Goal: Transaction & Acquisition: Purchase product/service

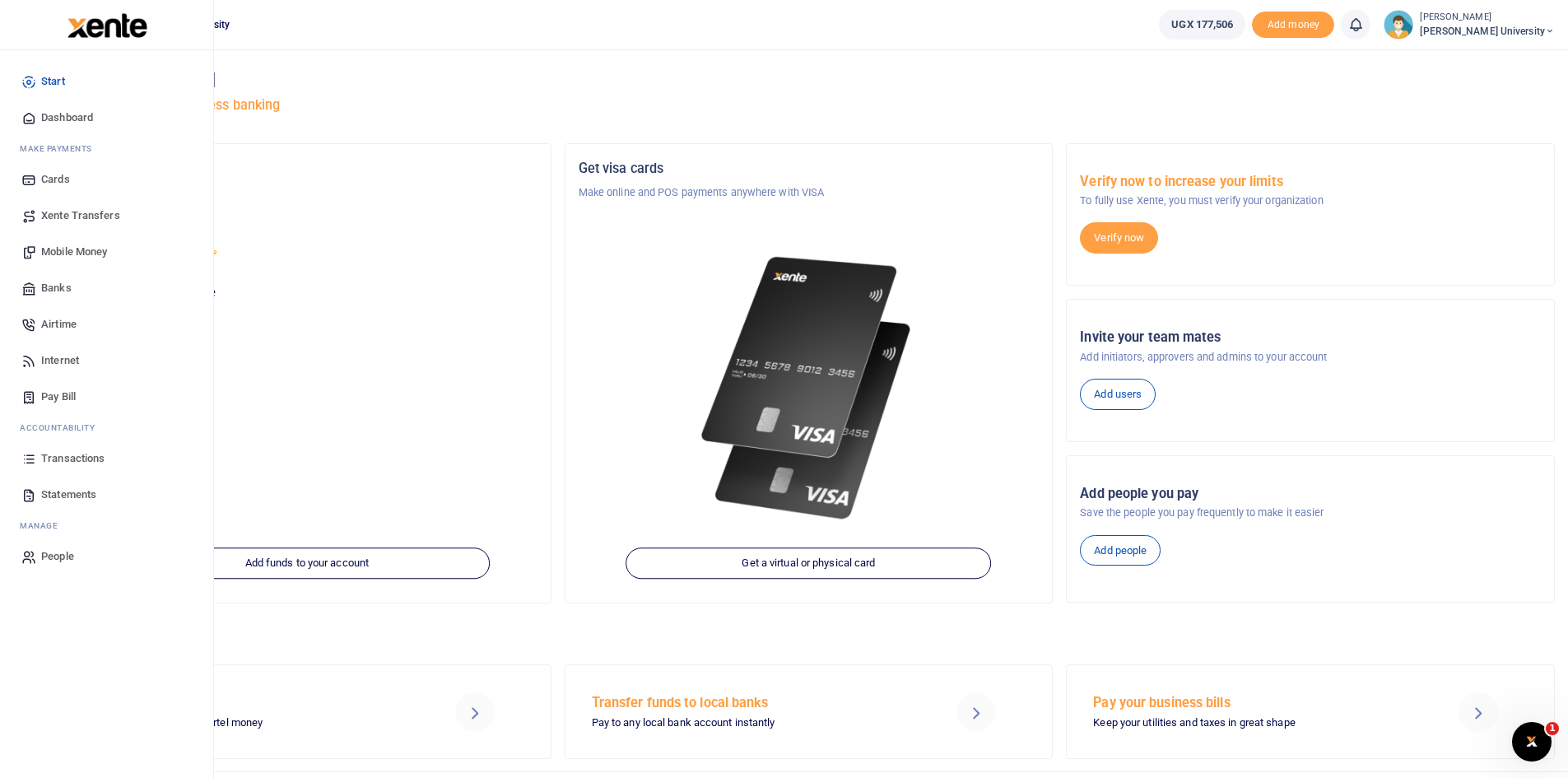
click at [80, 252] on span "Mobile Money" at bounding box center [74, 252] width 66 height 16
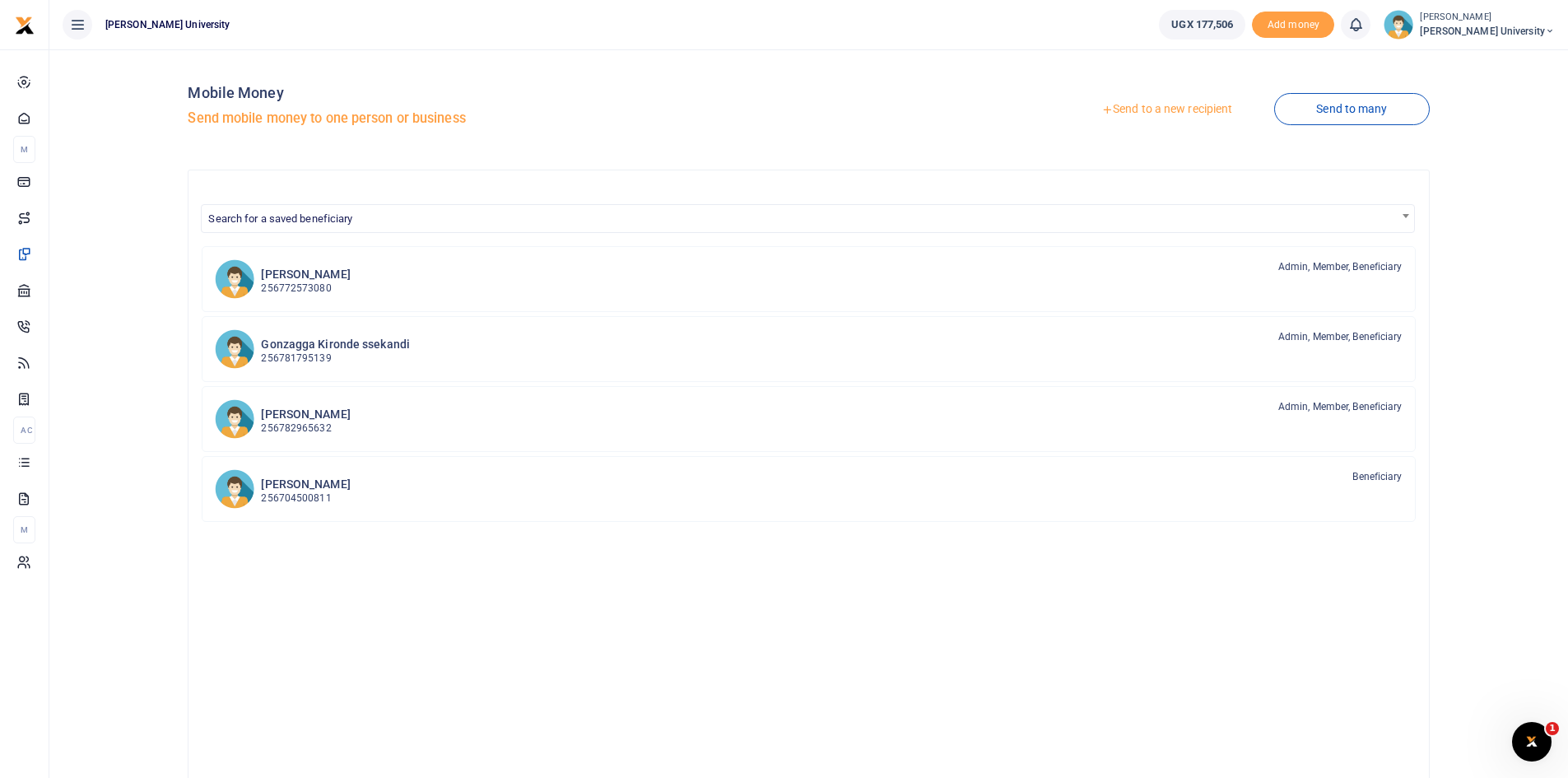
click at [1134, 108] on link "Send to a new recipient" at bounding box center [1166, 109] width 214 height 29
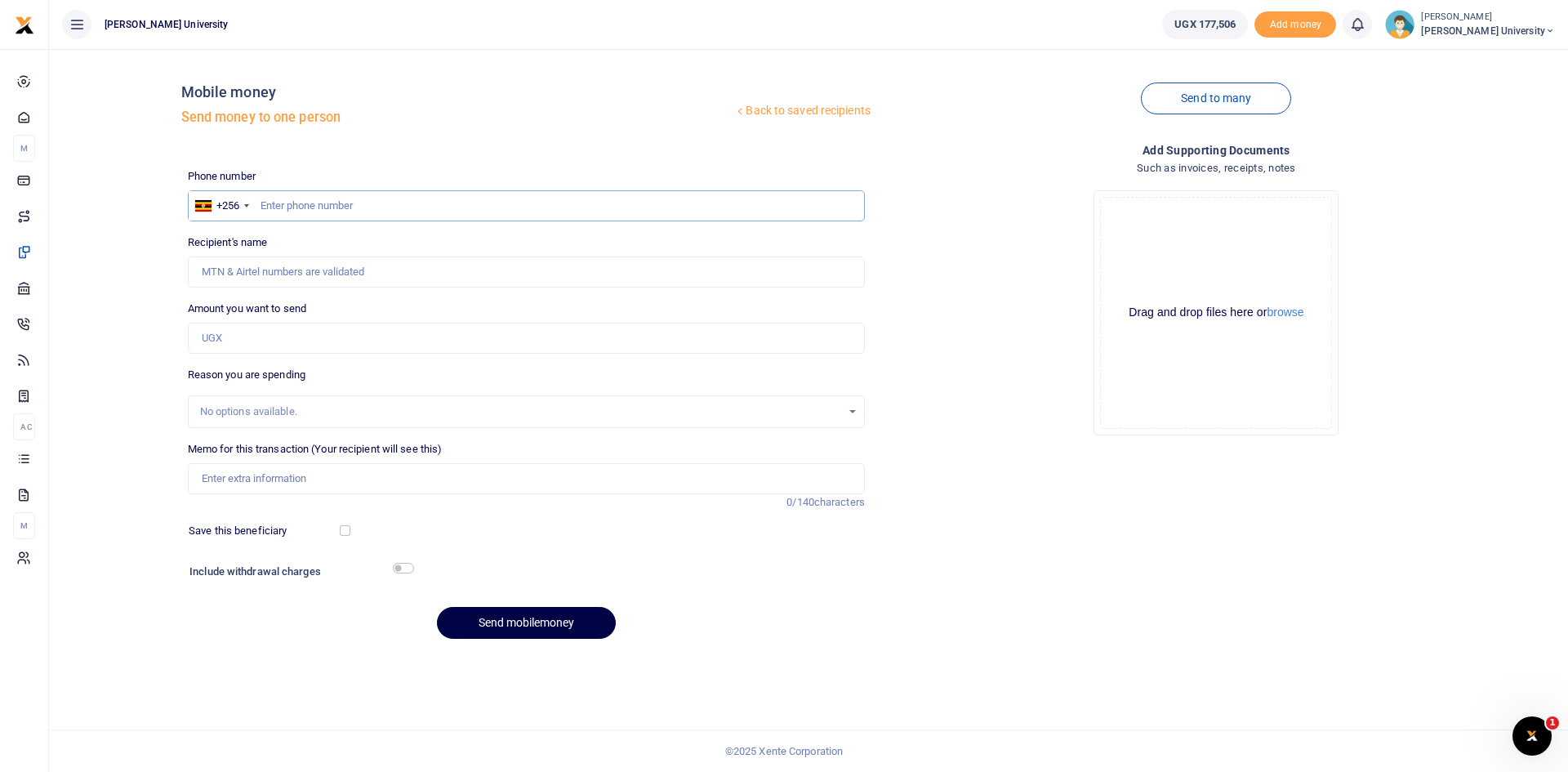
click at [291, 212] on input "text" at bounding box center [526, 206] width 677 height 31
type input "0754398245"
type input "Timothy Munyandinda"
type input "0754398245"
click at [222, 343] on input "Amount you want to send" at bounding box center [526, 337] width 677 height 31
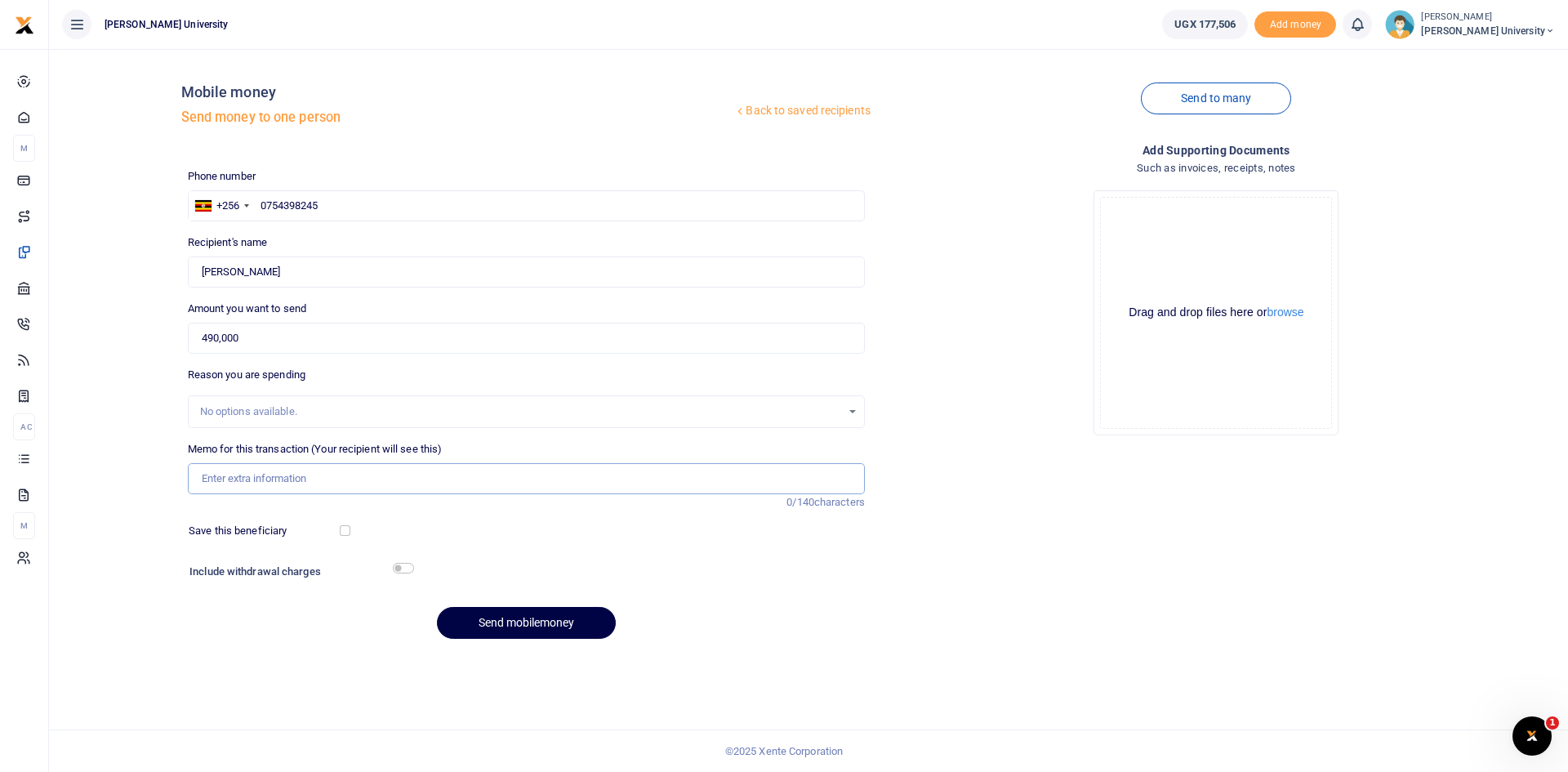
click at [225, 485] on input "Memo for this transaction (Your recipient will see this)" at bounding box center [526, 478] width 677 height 31
drag, startPoint x: 251, startPoint y: 341, endPoint x: 141, endPoint y: 343, distance: 110.0
click at [141, 343] on div "Back to saved recipients Mobile money Send money to one person Send to many Pho…" at bounding box center [809, 357] width 1506 height 590
type input "3"
type input "540,000"
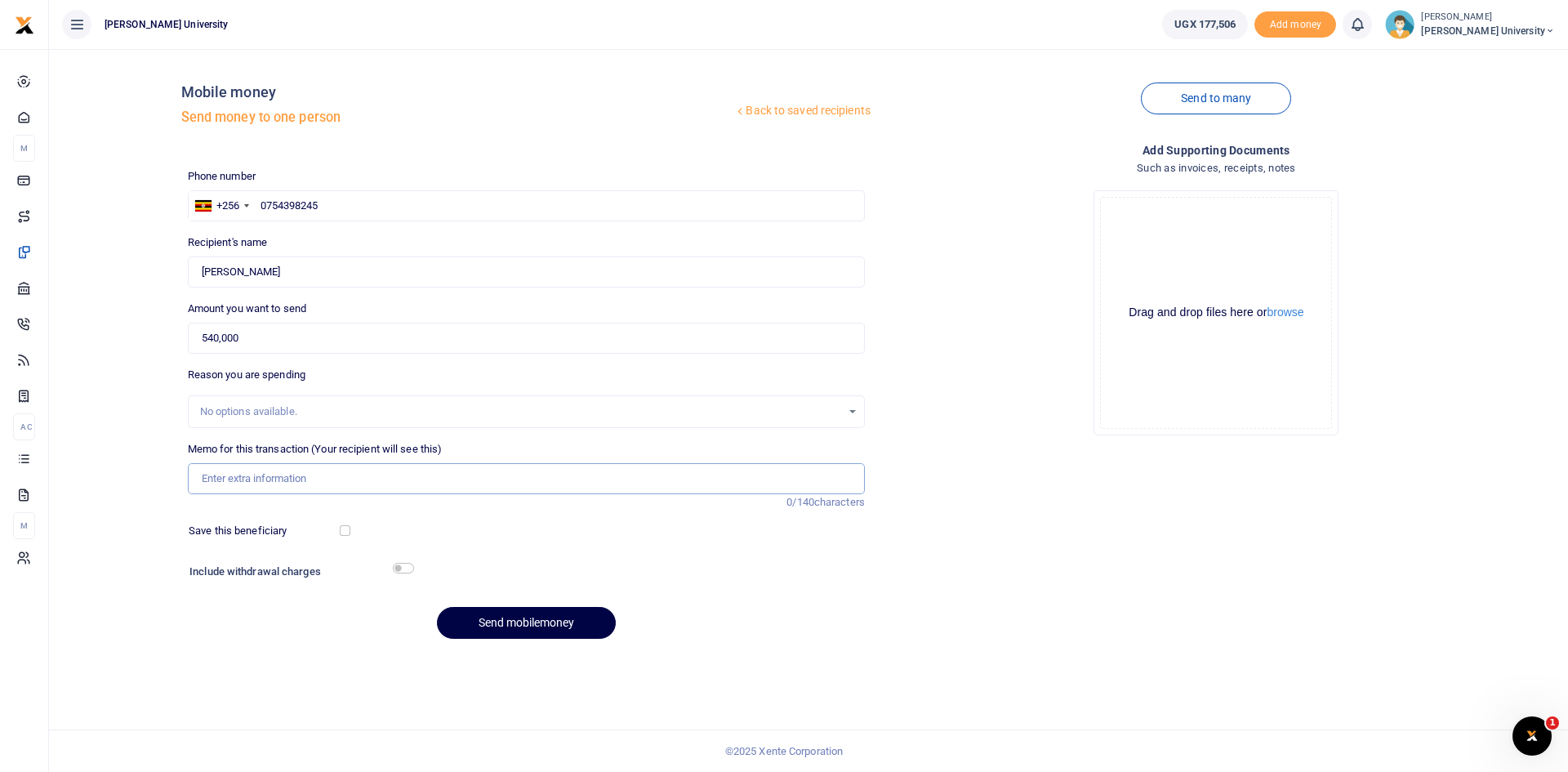
click at [232, 481] on input "Memo for this transaction (Your recipient will see this)" at bounding box center [526, 478] width 677 height 31
click at [577, 474] on input "Refund for payment done to Mechanic from Mbarara trip allowance less one day as…" at bounding box center [526, 478] width 677 height 31
click at [745, 477] on input "Refund for payment done to Mechanic from Mbarara trip allowance less one day an…" at bounding box center [526, 478] width 677 height 31
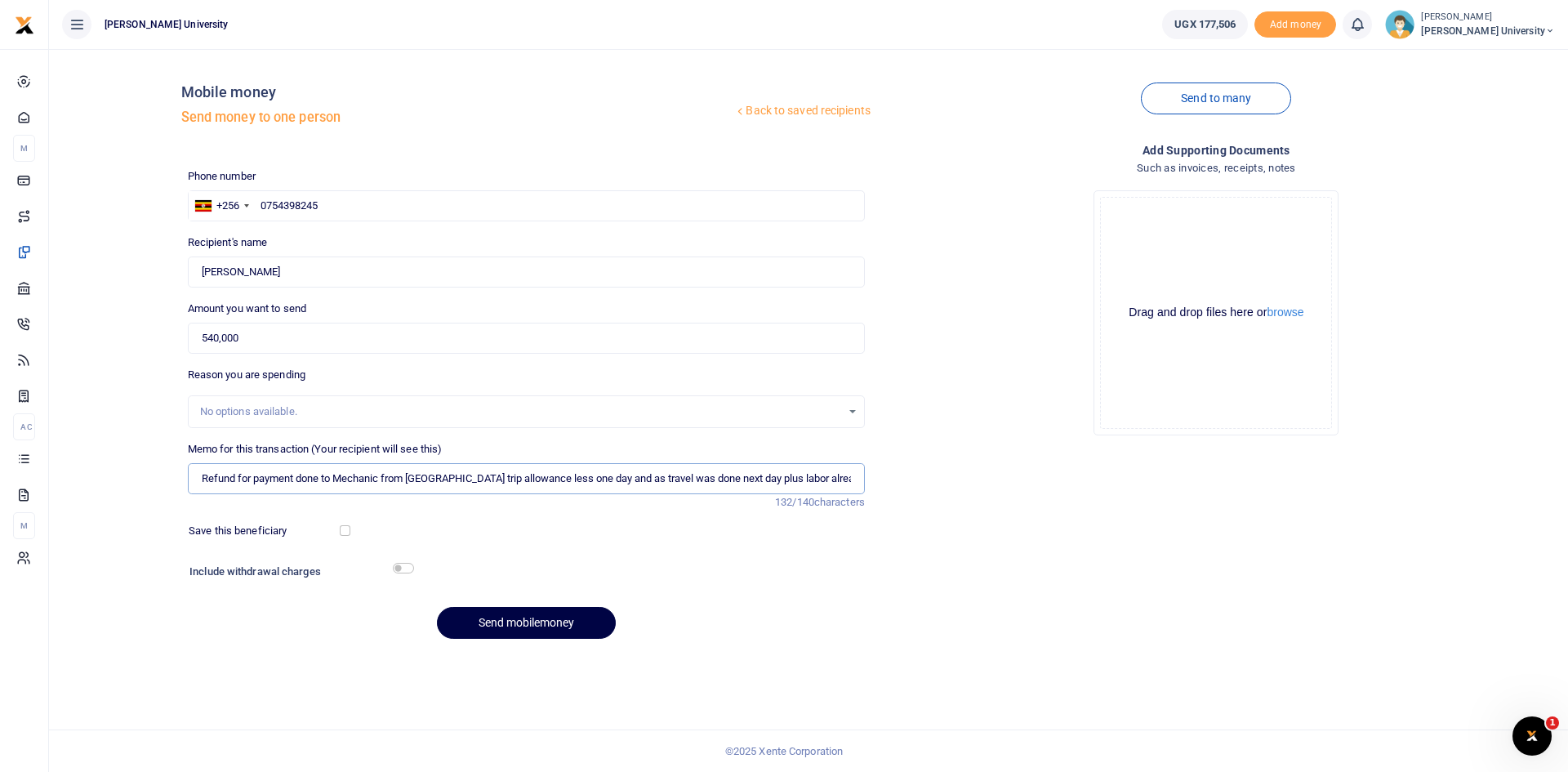
type input "Refund for payment done to Mechanic from Mbarara trip allowance less one day an…"
click at [329, 339] on input "540,000" at bounding box center [526, 337] width 677 height 31
type input "5"
type input "0"
type input "490,000"
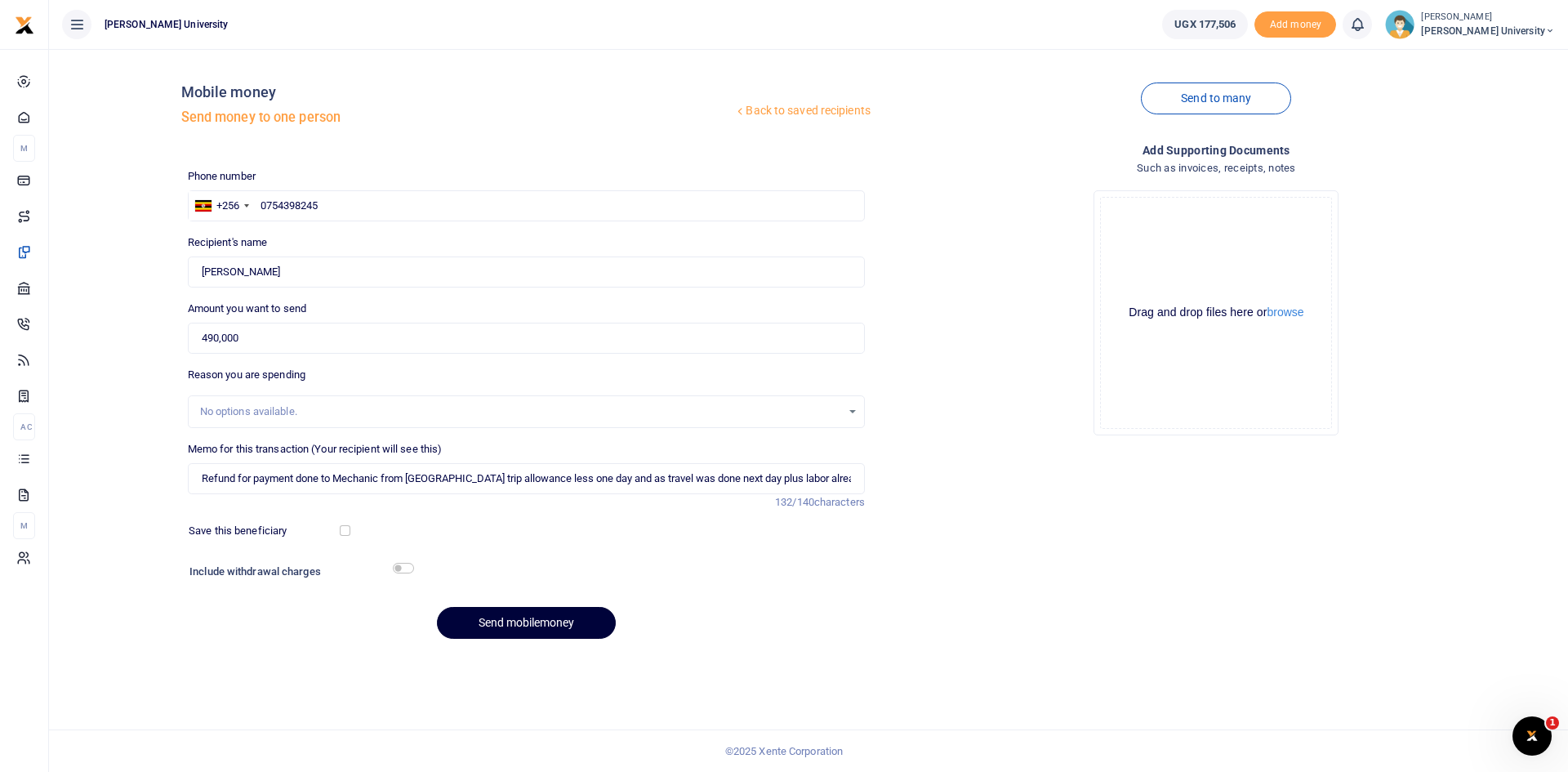
click at [505, 626] on button "Send mobilemoney" at bounding box center [526, 623] width 179 height 32
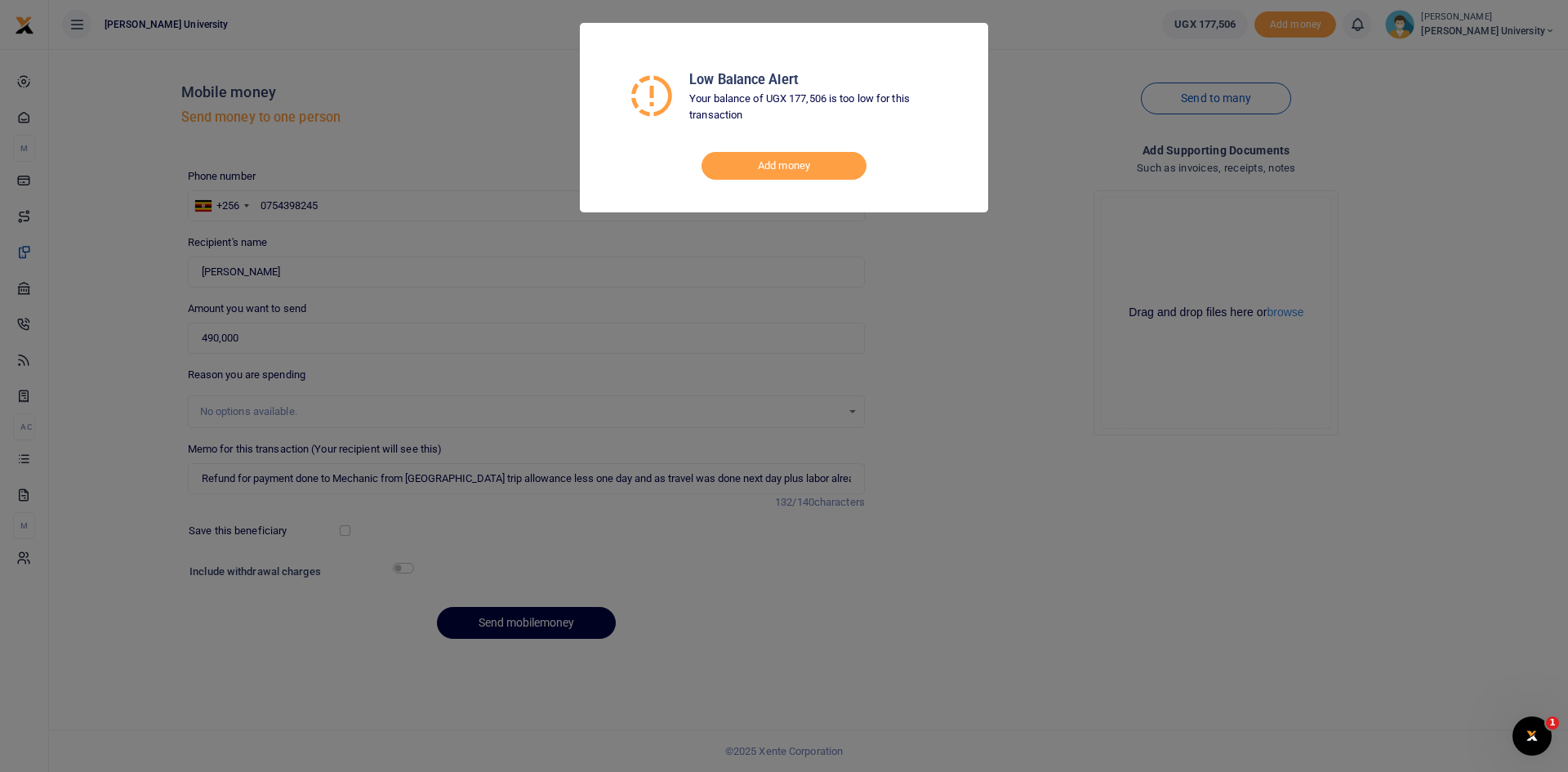
click at [1086, 375] on div "Low Balance Alert Your balance of UGX 177,506 is too low for this transaction A…" at bounding box center [784, 386] width 1568 height 772
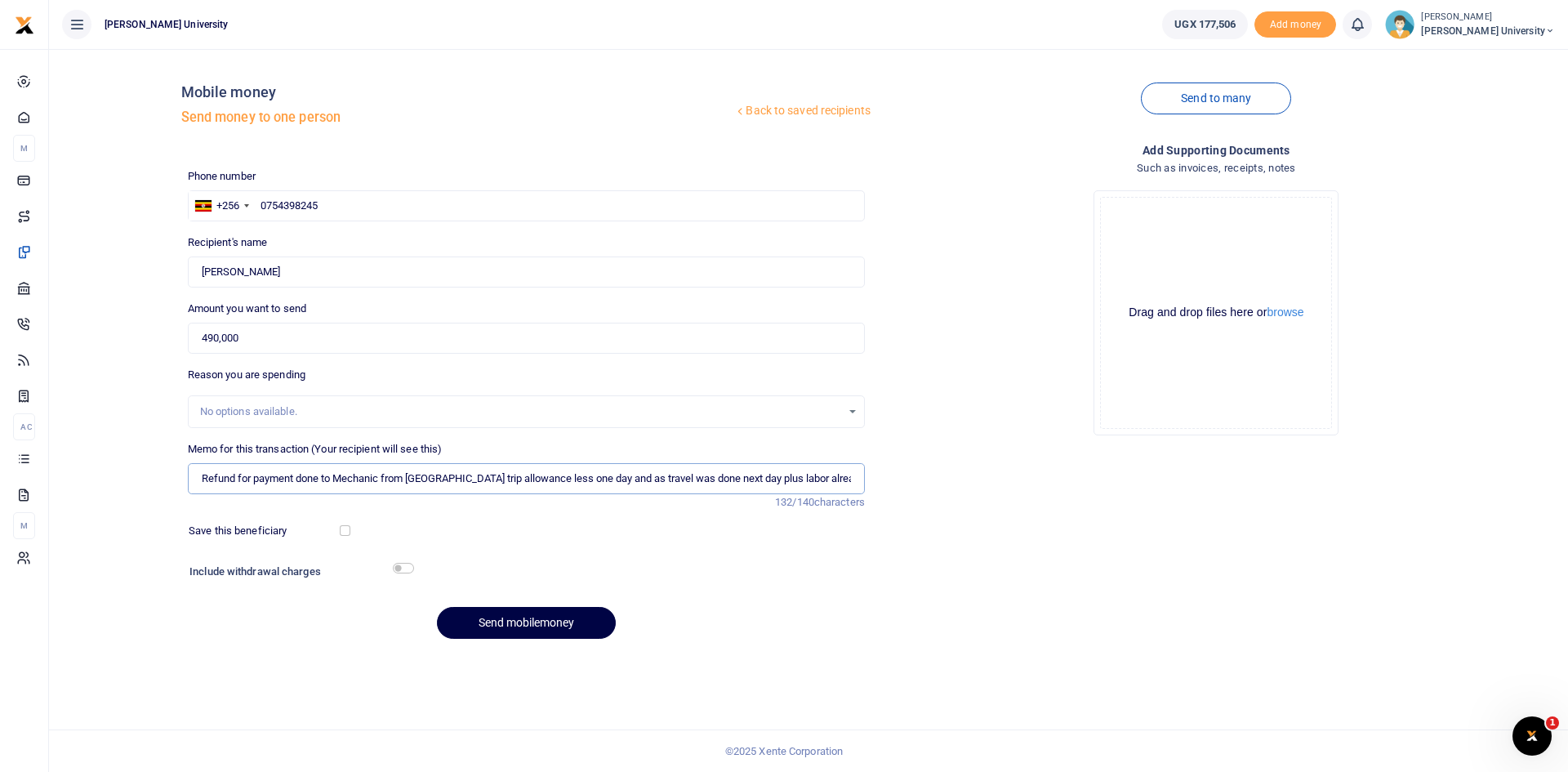
drag, startPoint x: 850, startPoint y: 474, endPoint x: 185, endPoint y: 486, distance: 665.1
click at [185, 486] on div "Memo for this transaction (Your recipient will see this) Refund for payment don…" at bounding box center [526, 475] width 690 height 70
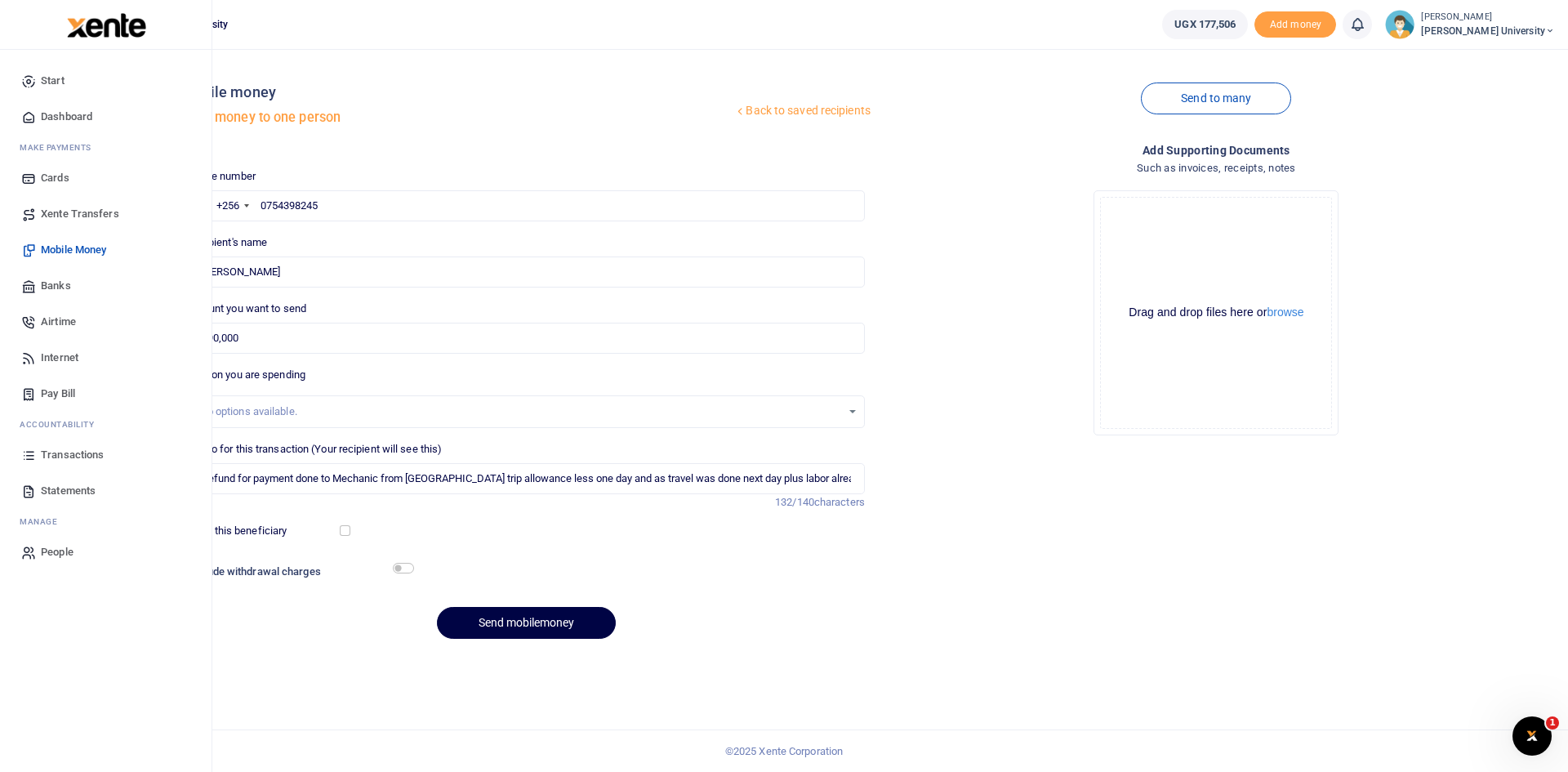
click at [71, 119] on span "Dashboard" at bounding box center [66, 117] width 51 height 16
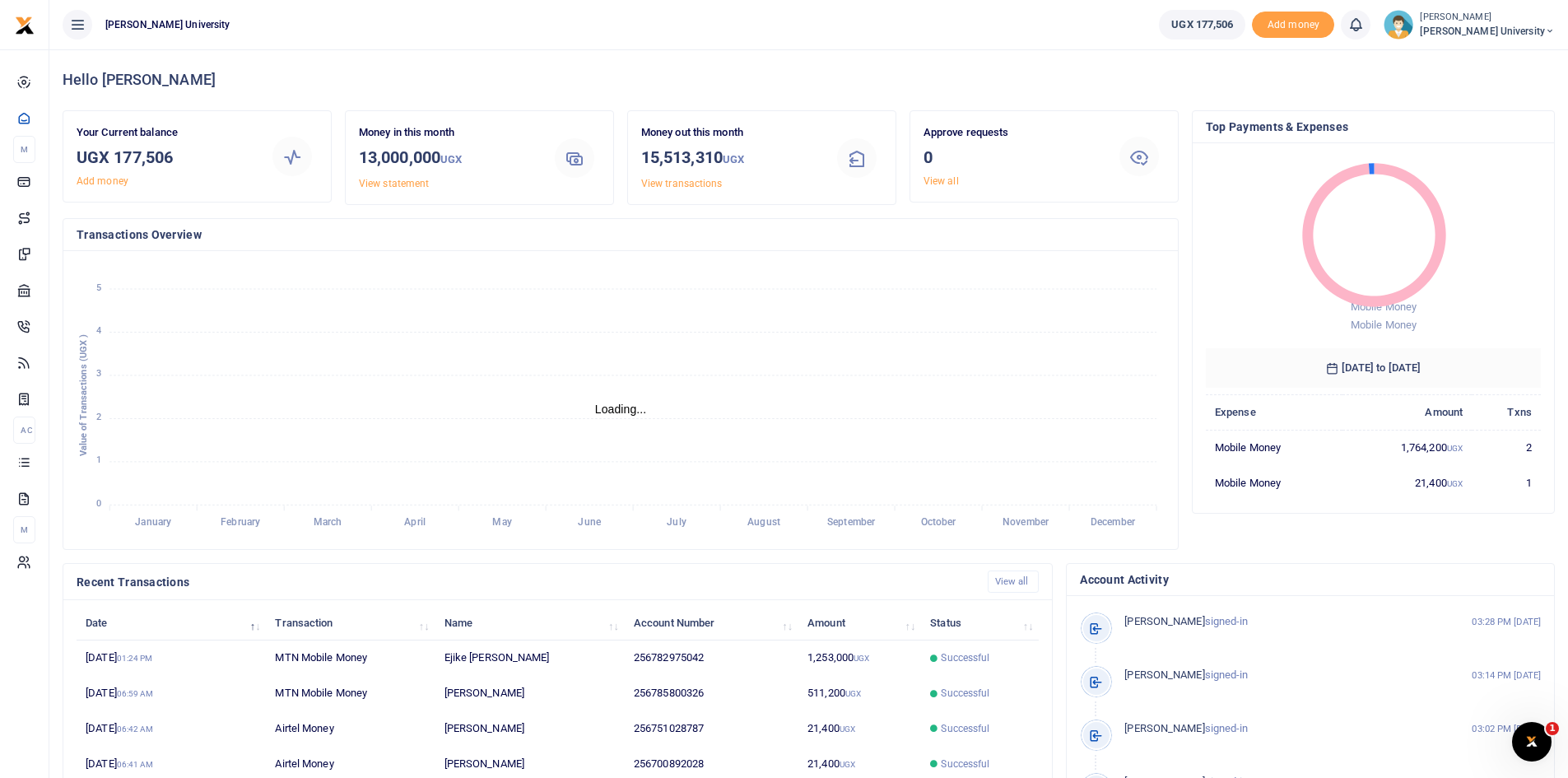
scroll to position [13, 13]
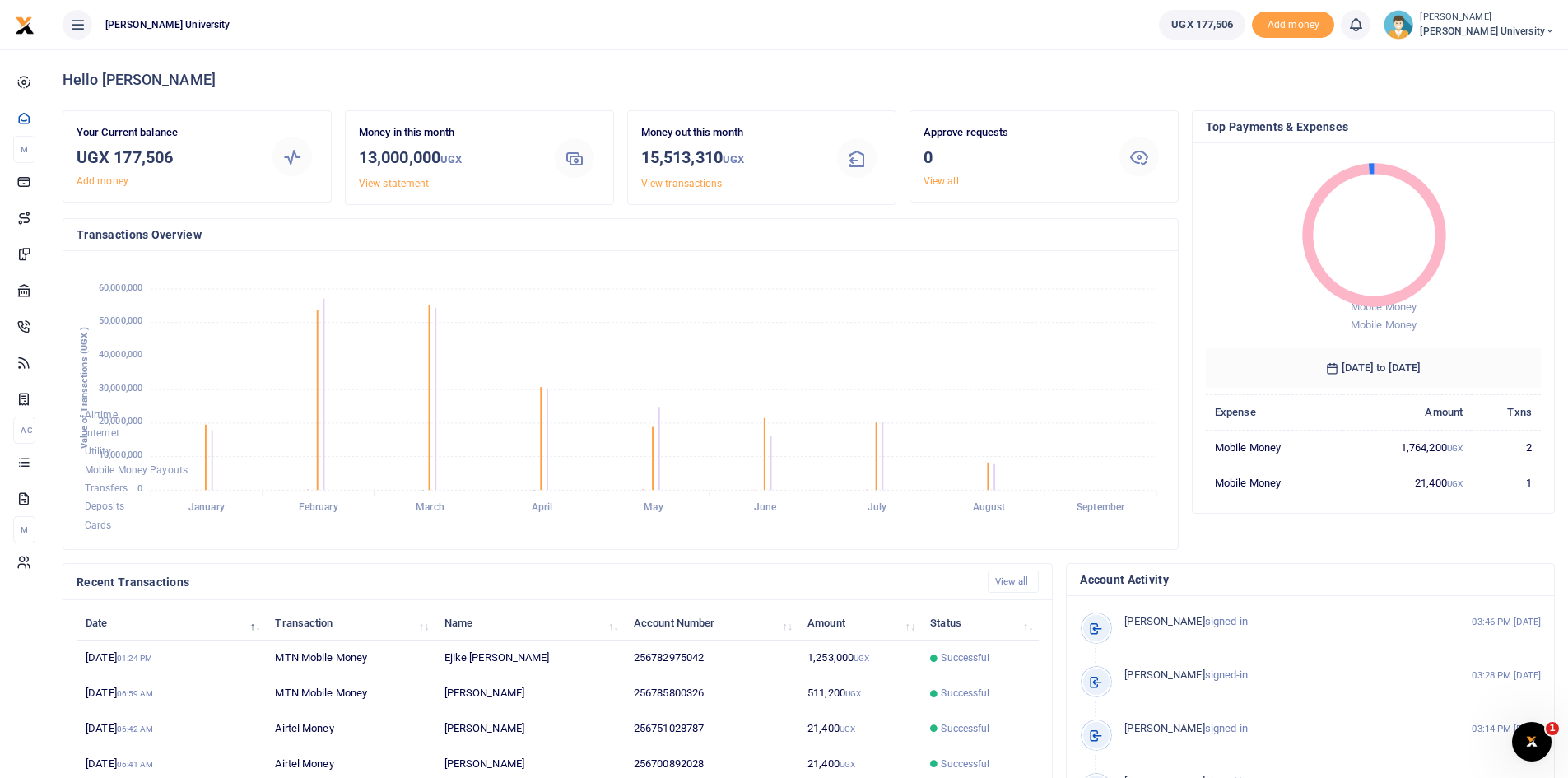
scroll to position [13, 13]
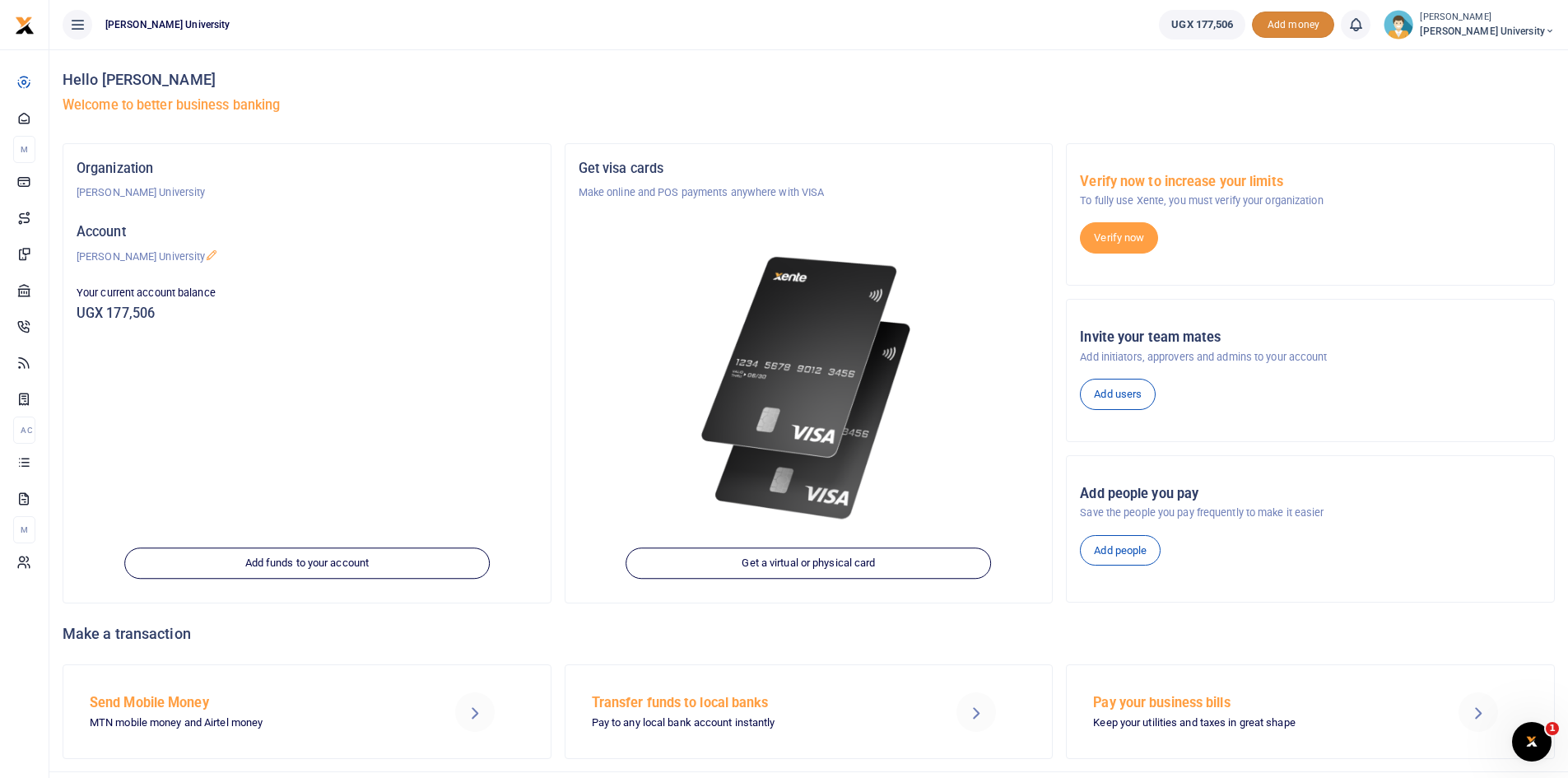
click at [1318, 28] on span "Add money" at bounding box center [1293, 25] width 82 height 28
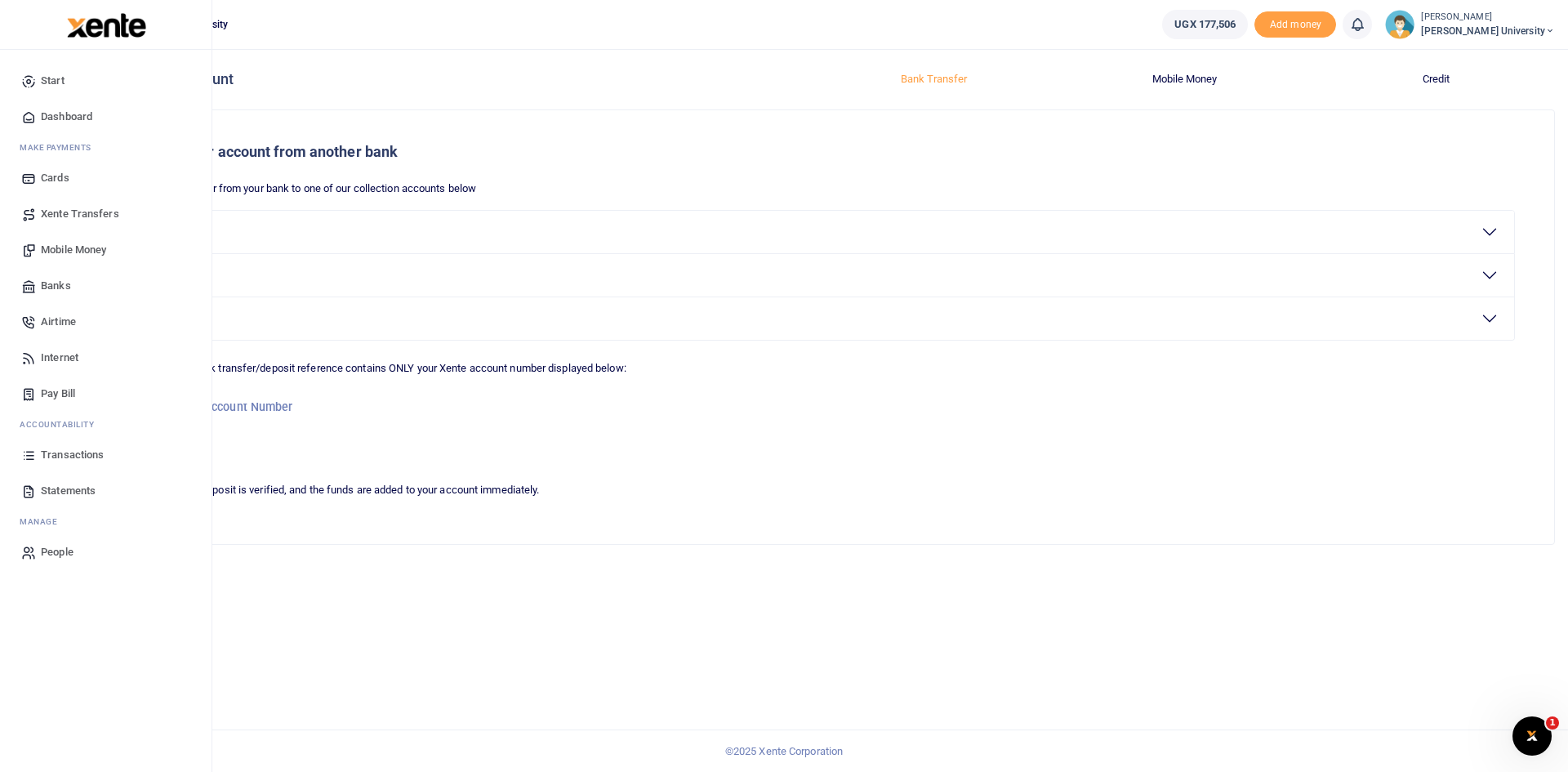
click at [69, 111] on span "Dashboard" at bounding box center [66, 117] width 51 height 16
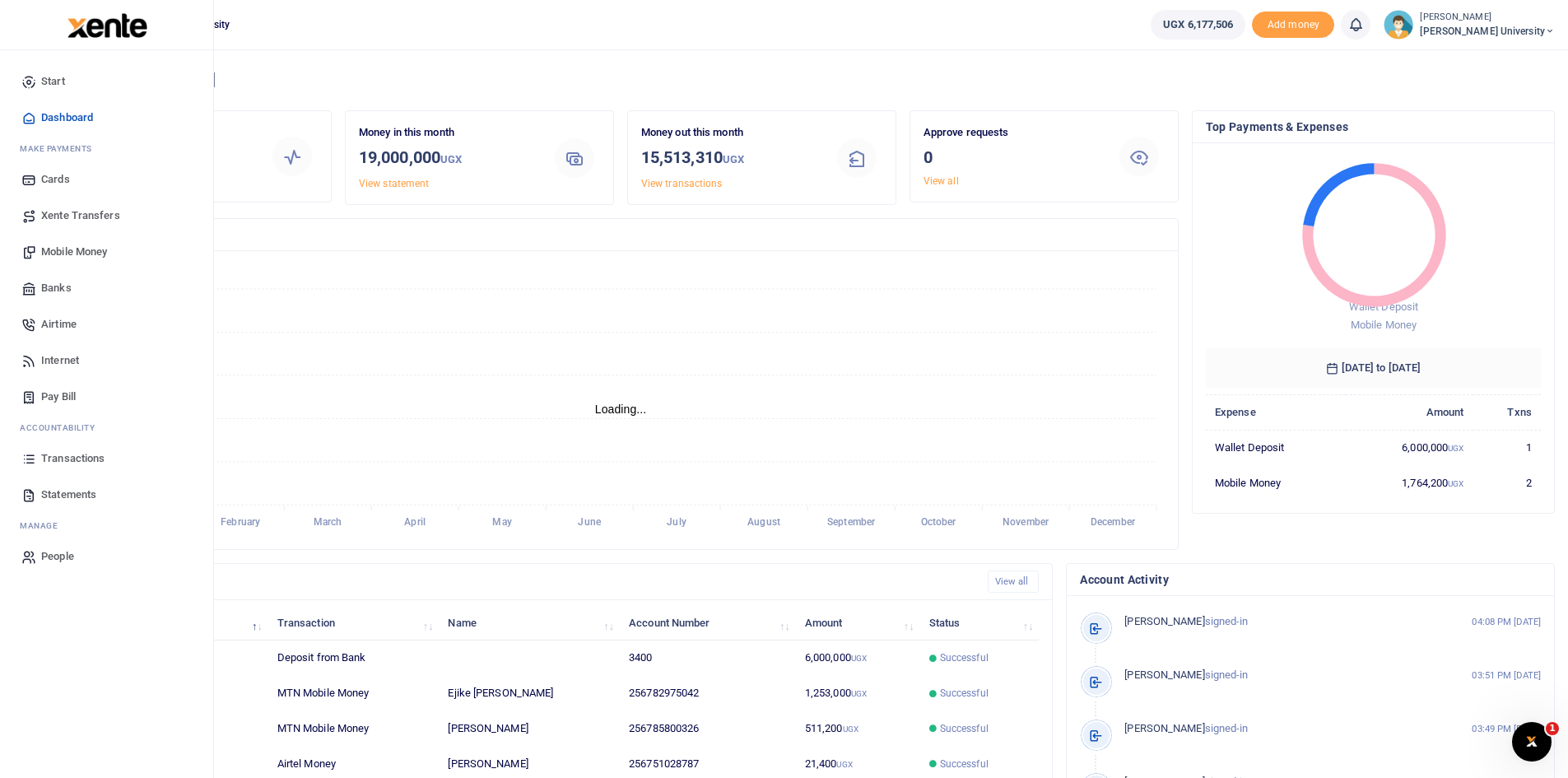
click at [87, 247] on span "Mobile Money" at bounding box center [74, 252] width 66 height 16
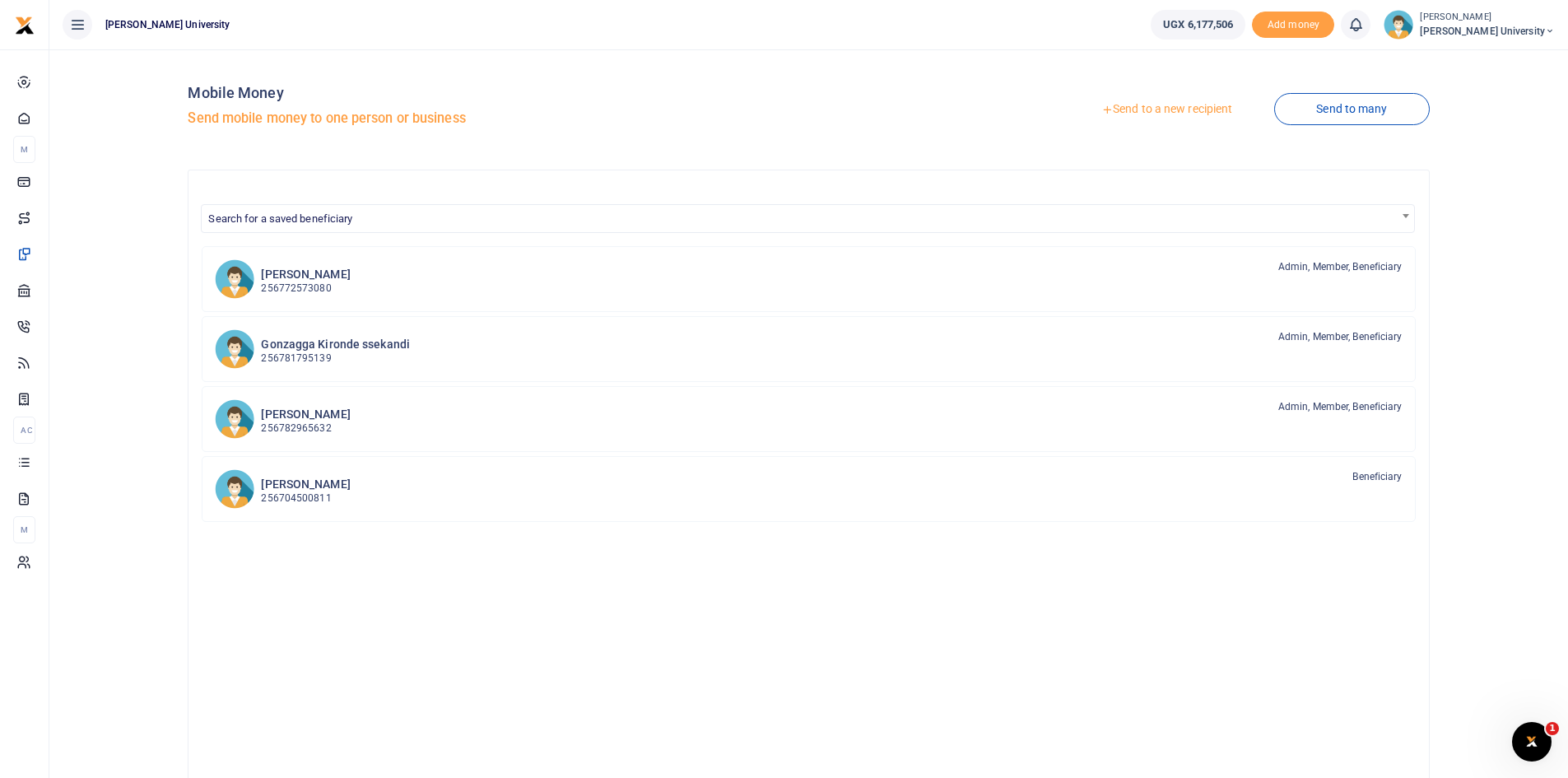
click at [1124, 109] on link "Send to a new recipient" at bounding box center [1166, 109] width 214 height 29
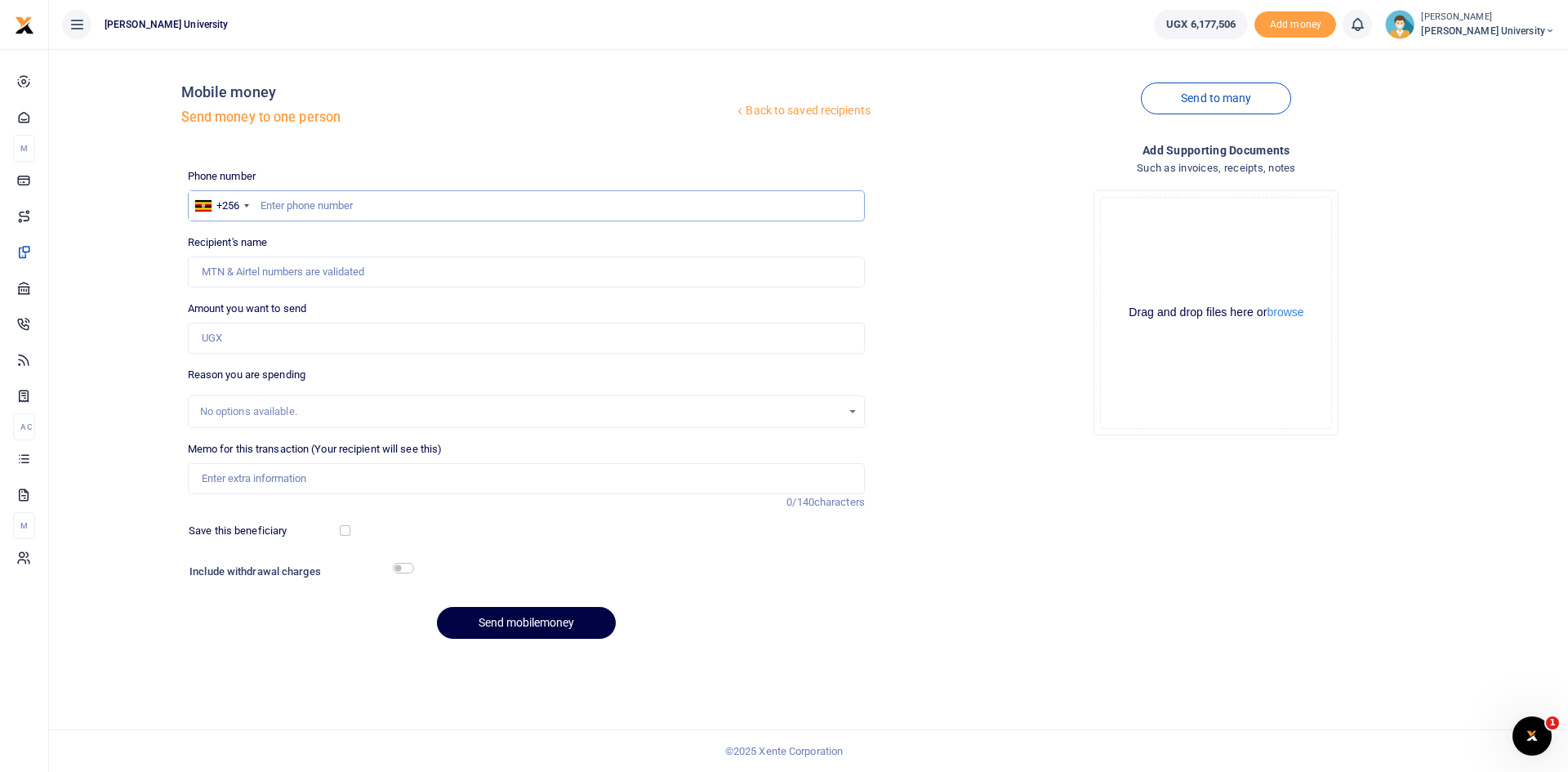
click at [270, 203] on input "text" at bounding box center [526, 206] width 677 height 31
type input "0754398245"
type input "[PERSON_NAME]"
type input "0754398245"
click at [217, 332] on input "Amount you want to send" at bounding box center [526, 337] width 677 height 31
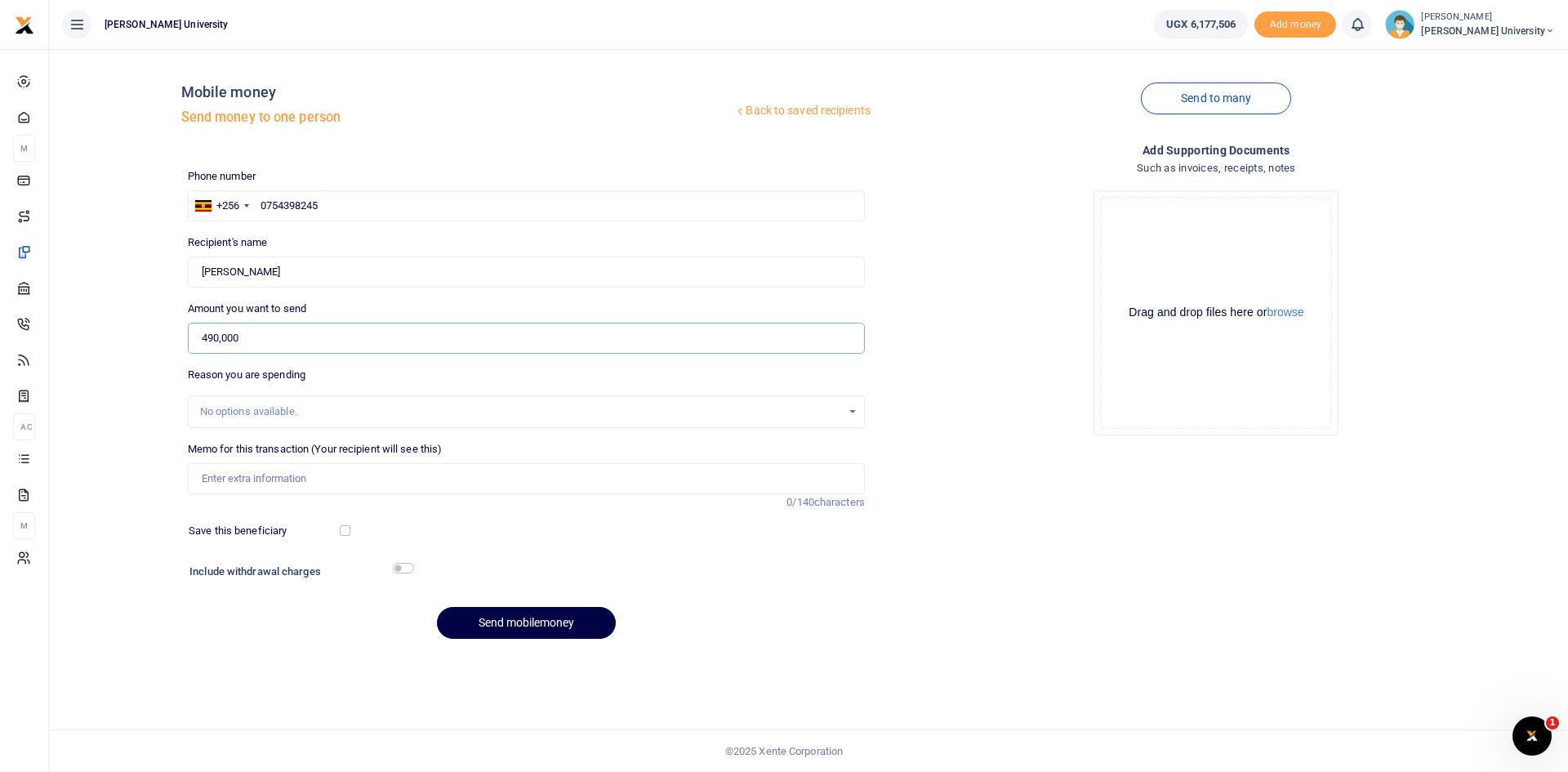
type input "490,000"
click at [225, 482] on input "Memo for this transaction (Your recipient will see this)" at bounding box center [526, 478] width 677 height 31
paste input "Refund for payment done to Mechanic from [GEOGRAPHIC_DATA] trip allowance less …"
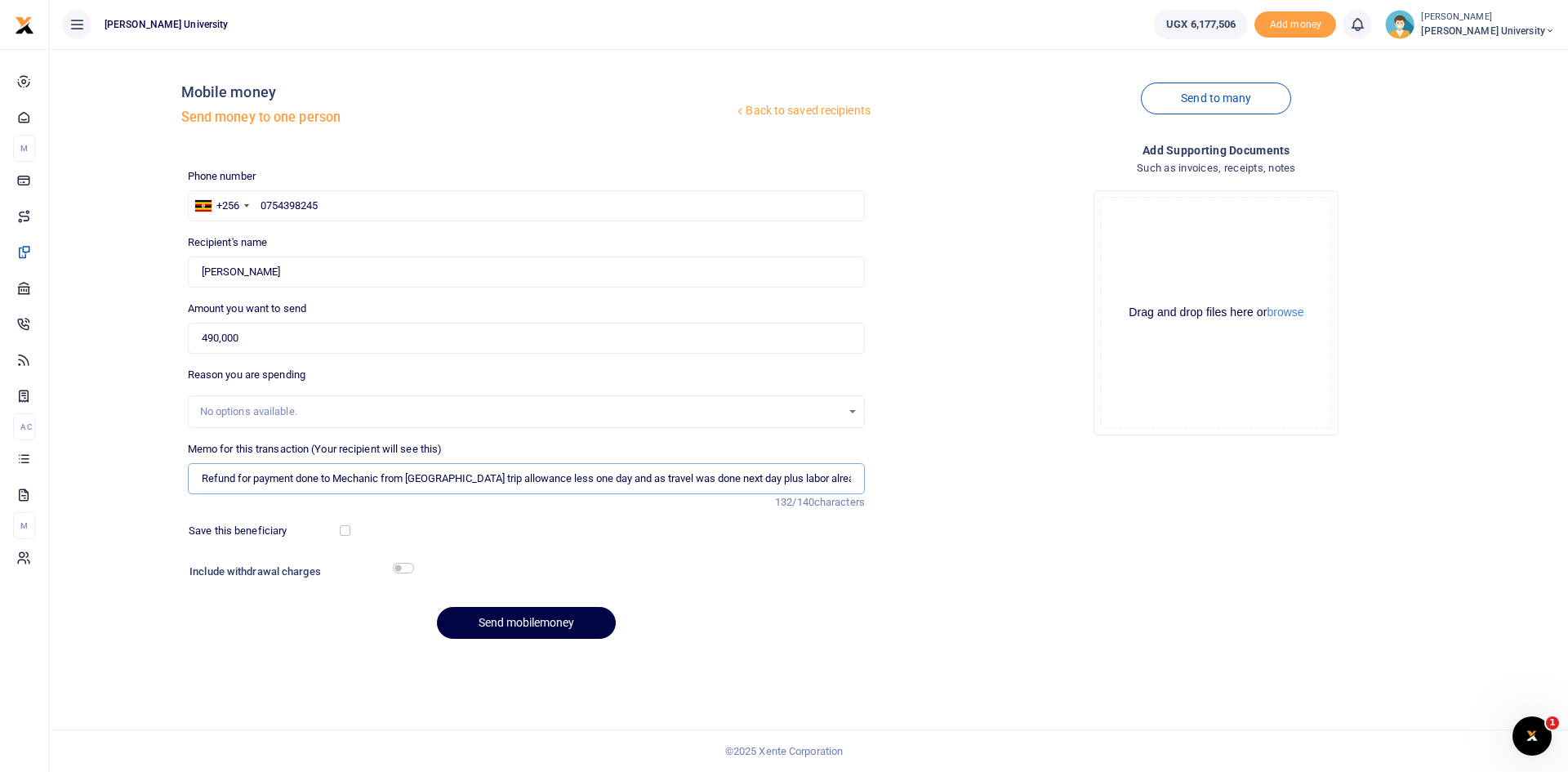
click at [599, 473] on input "Refund for payment done to Mechanic from [GEOGRAPHIC_DATA] trip allowance less …" at bounding box center [526, 478] width 677 height 31
click at [727, 474] on input "Refund for payment done to Mechanic from [GEOGRAPHIC_DATA] trip allowance day n…" at bounding box center [526, 478] width 677 height 31
click at [764, 468] on input "Refund for payment done to Mechanic from [GEOGRAPHIC_DATA] trip allowance day n…" at bounding box center [526, 478] width 677 height 31
click at [516, 475] on input "Refund for payment done to Mechanic from [GEOGRAPHIC_DATA] trip allowance day n…" at bounding box center [526, 478] width 677 height 31
click at [575, 481] on input "Refund for payment done to Mechanic from [GEOGRAPHIC_DATA] trip allowance less …" at bounding box center [526, 478] width 677 height 31
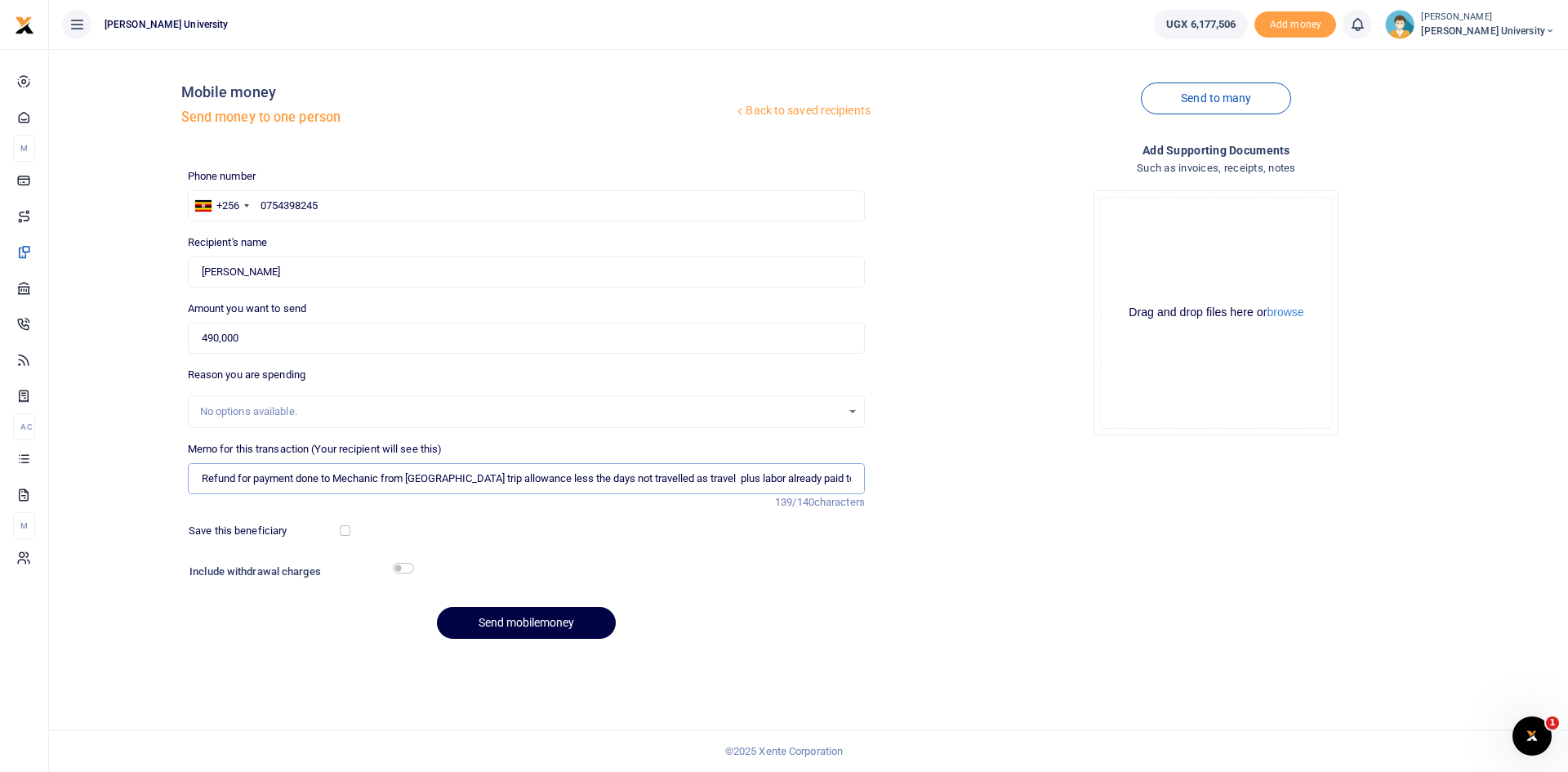
click at [854, 475] on input "Refund for payment done to Mechanic from [GEOGRAPHIC_DATA] trip allowance less …" at bounding box center [526, 478] width 677 height 31
click at [854, 476] on input "Refund for payment done to Mechanic from Mbarara trip allowance less the days n…" at bounding box center [526, 478] width 677 height 31
click at [852, 480] on input "Refund for payment done to Mechanic from Mbarara trip allowance less the days n…" at bounding box center [526, 478] width 677 height 31
click at [713, 473] on input "Refund for payment done to Mechanic from Mbarara trip allowance less the days n…" at bounding box center [526, 478] width 677 height 31
click at [720, 478] on input "Refund for payment done to Mechanic from Mbarara trip allowance less the days n…" at bounding box center [526, 478] width 677 height 31
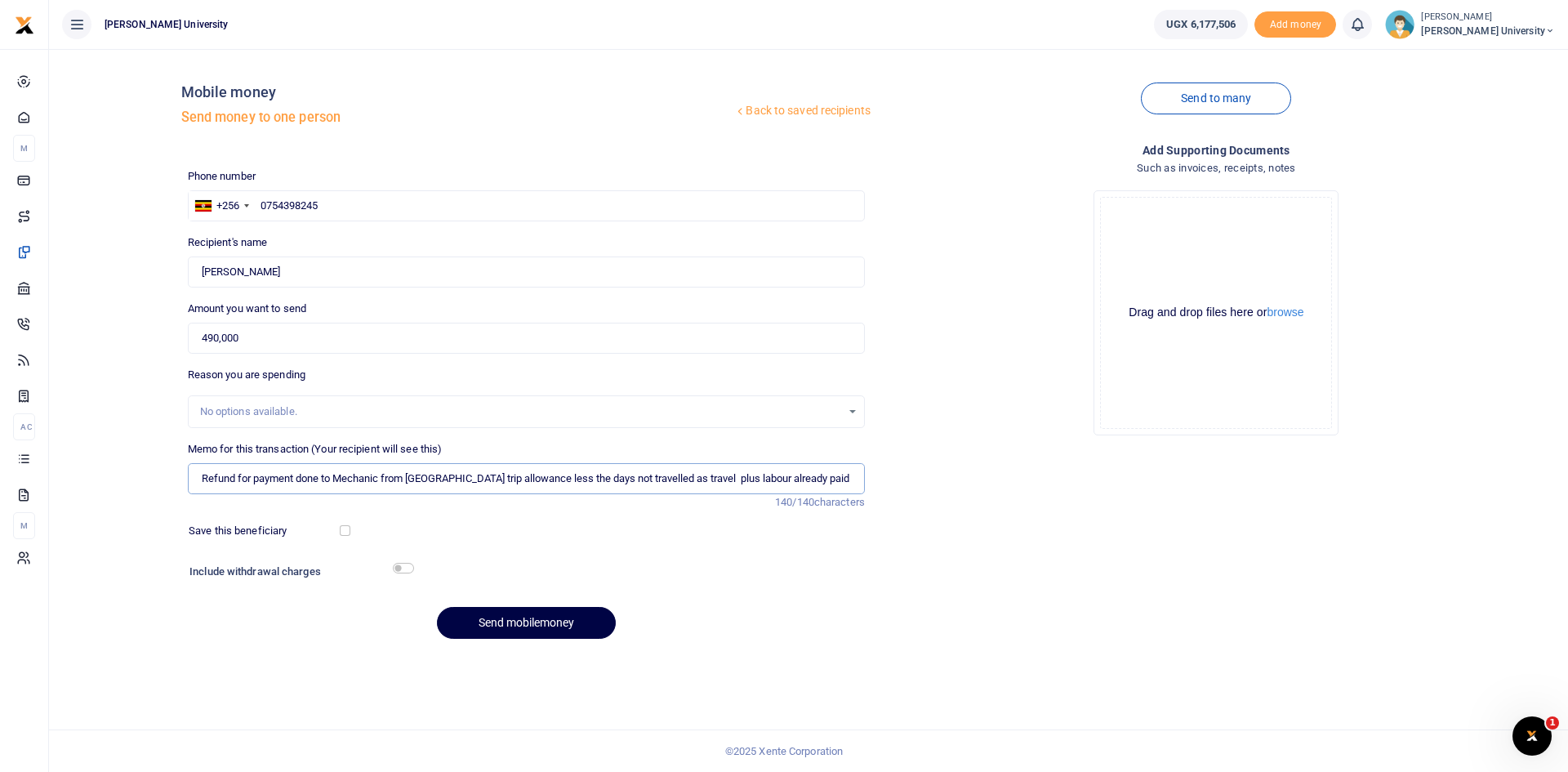
drag, startPoint x: 217, startPoint y: 481, endPoint x: 125, endPoint y: 483, distance: 92.0
click at [125, 483] on div "Back to saved recipients Mobile money Send money to one person Send to many Pho…" at bounding box center [809, 357] width 1506 height 590
click at [239, 486] on input "Refund for payment done to Mechanic from Mbarara trip allowance less the days n…" at bounding box center [526, 478] width 677 height 31
drag, startPoint x: 837, startPoint y: 481, endPoint x: 829, endPoint y: 484, distance: 8.5
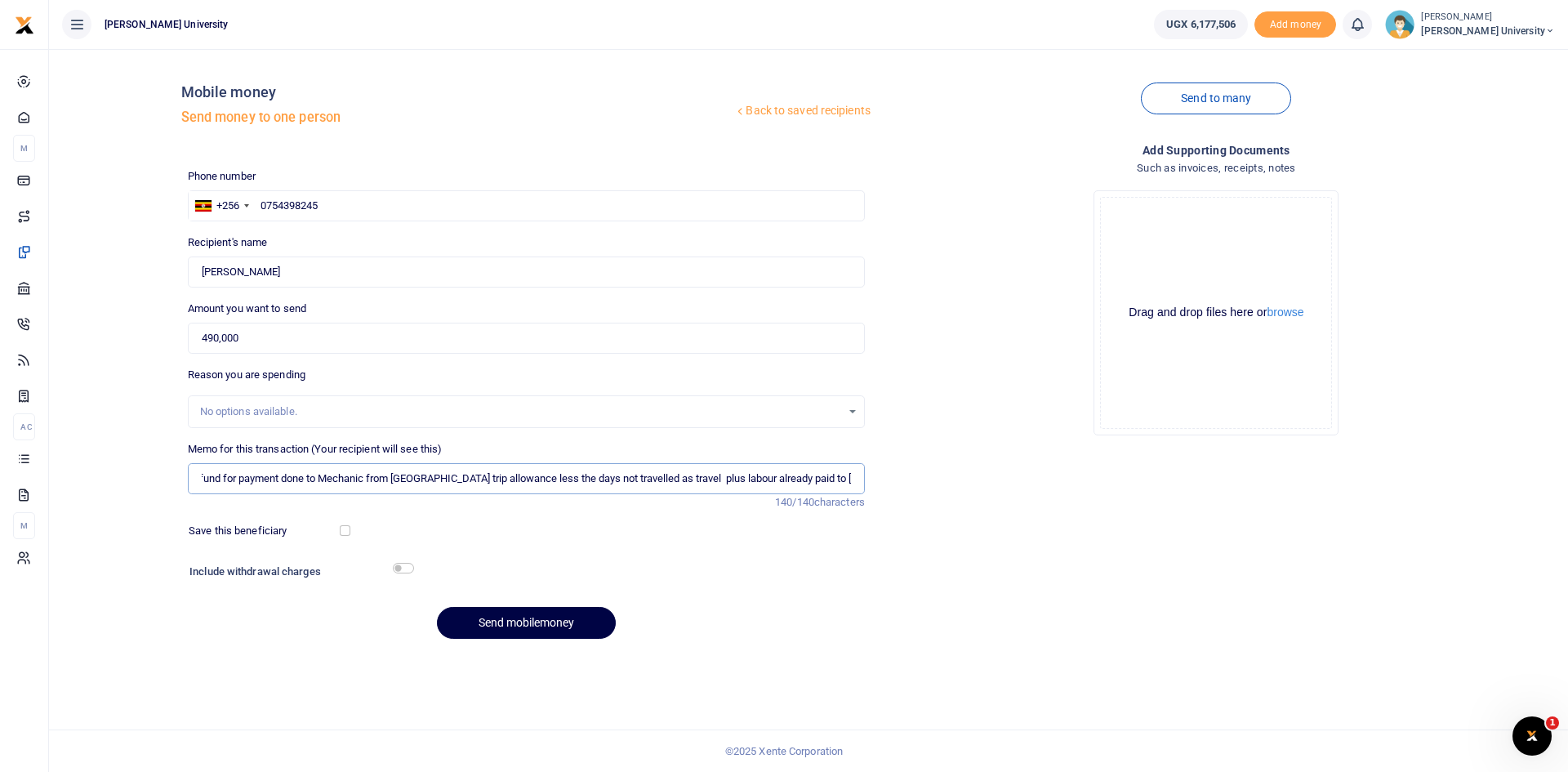
click at [872, 484] on div "Phone number +256 Uganda +256 0754398245 Phone is required. Recipient's name Fo…" at bounding box center [871, 411] width 1380 height 484
click at [852, 478] on input "Refund for payment done to Mechanic from Mbarara trip allowance less the days n…" at bounding box center [526, 478] width 677 height 31
type input "Refund for payment done to Mechanic from Mbarara trip allowance less the days n…"
click at [527, 627] on button "Send mobilemoney" at bounding box center [526, 623] width 179 height 32
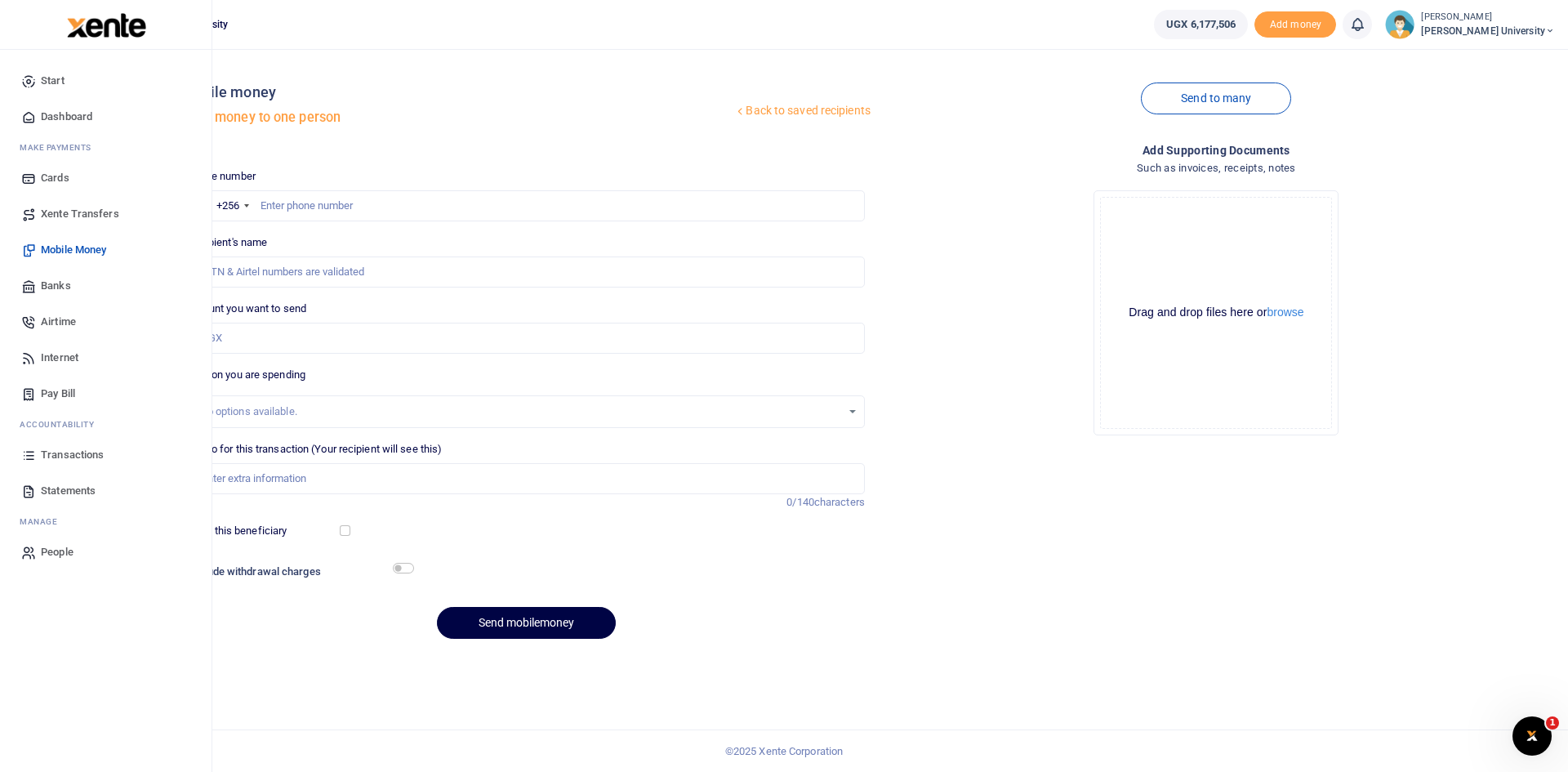
click at [80, 111] on span "Dashboard" at bounding box center [66, 117] width 51 height 16
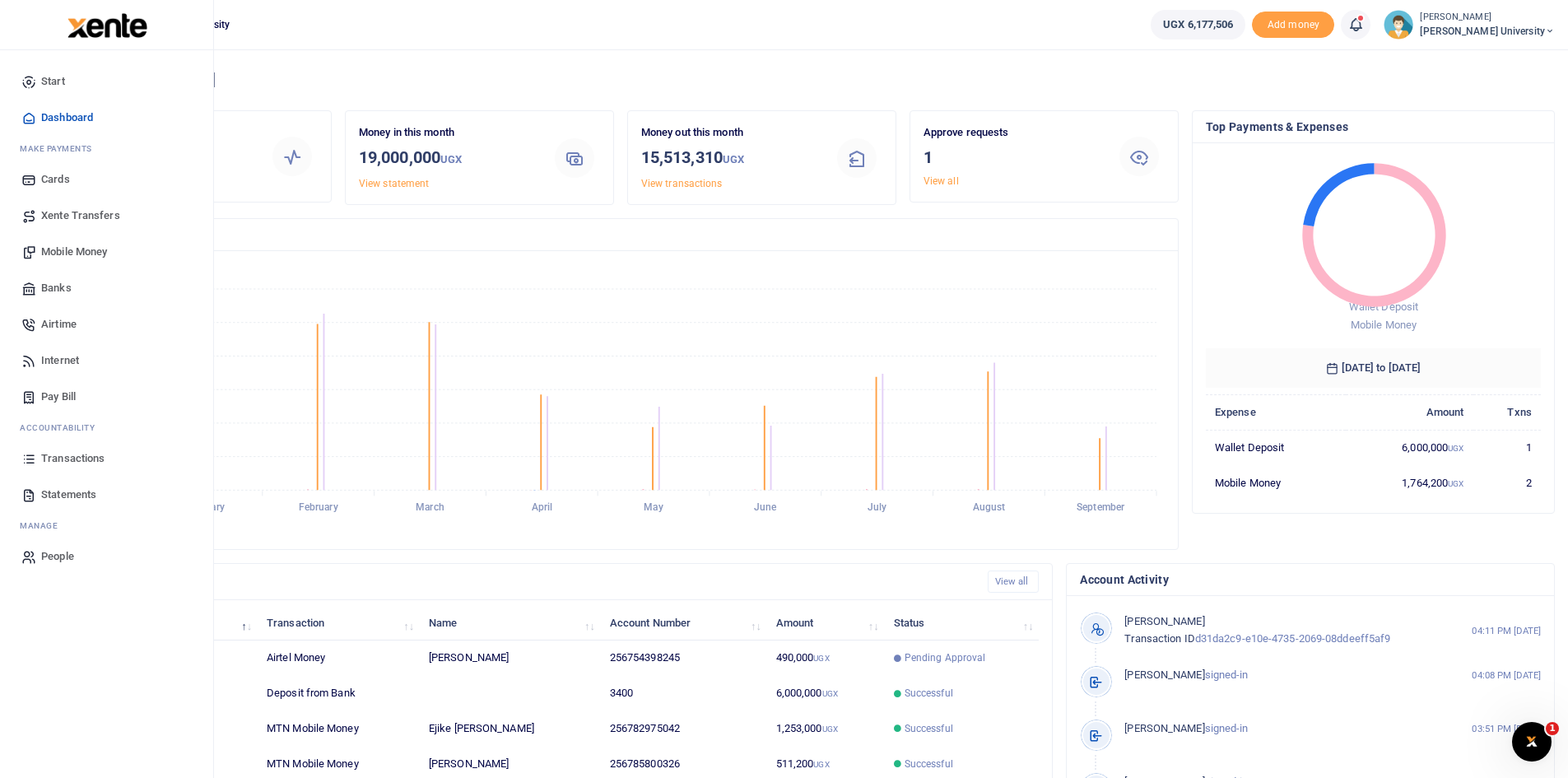
click at [91, 249] on span "Mobile Money" at bounding box center [74, 252] width 66 height 16
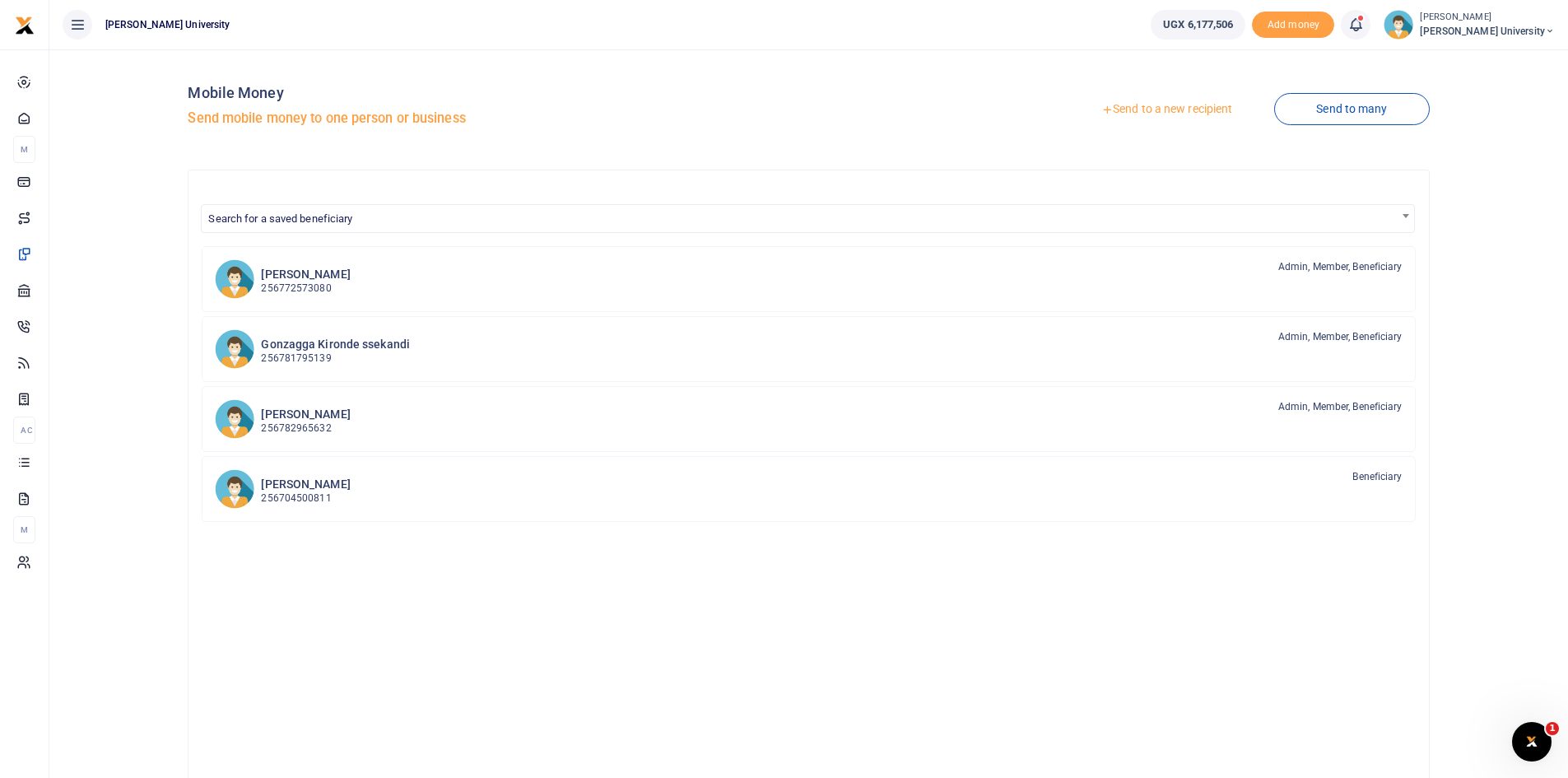
click at [1139, 109] on link "Send to a new recipient" at bounding box center [1166, 109] width 214 height 29
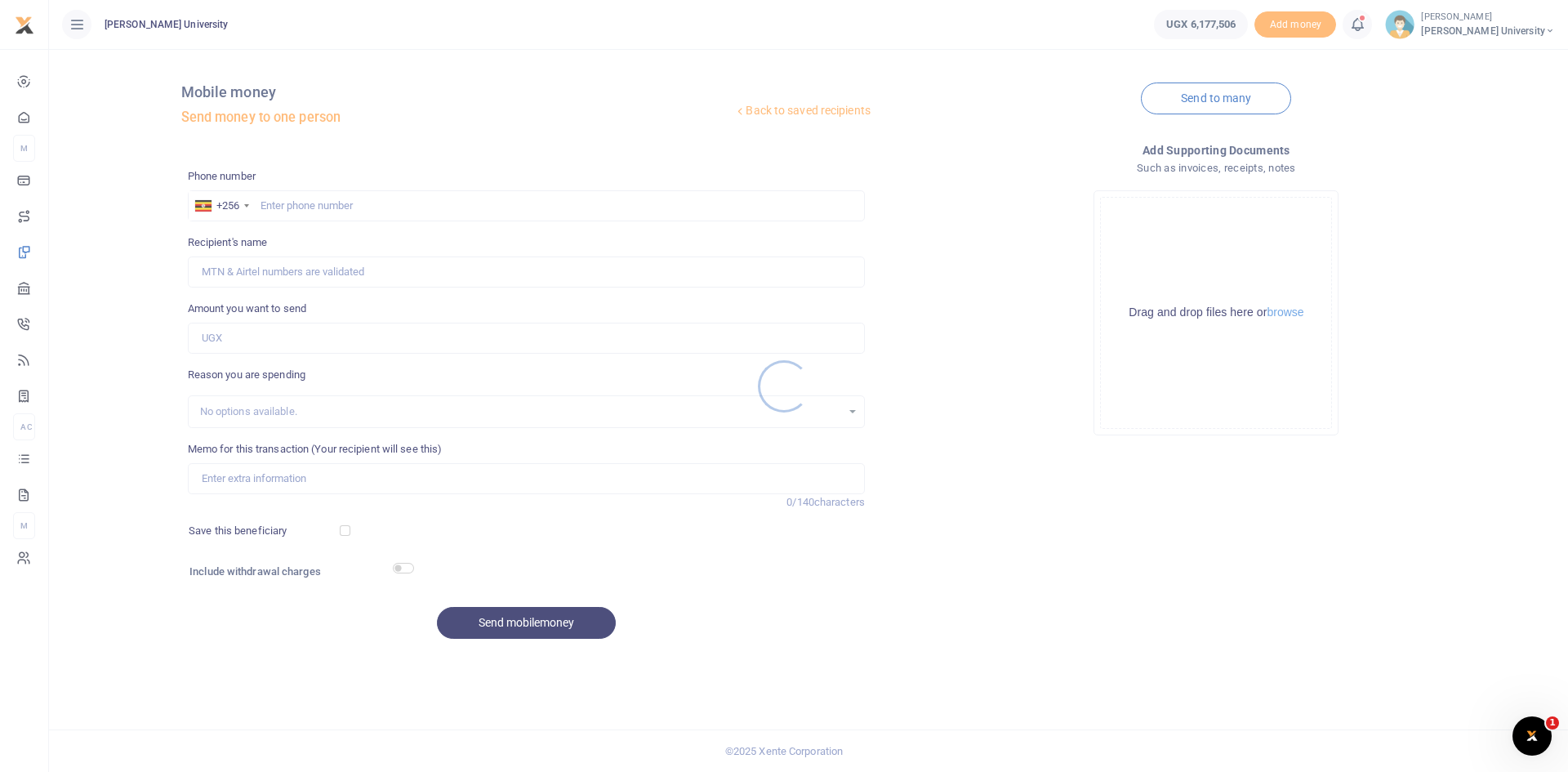
click at [287, 206] on div at bounding box center [784, 386] width 1568 height 772
click at [281, 206] on div at bounding box center [784, 386] width 1568 height 772
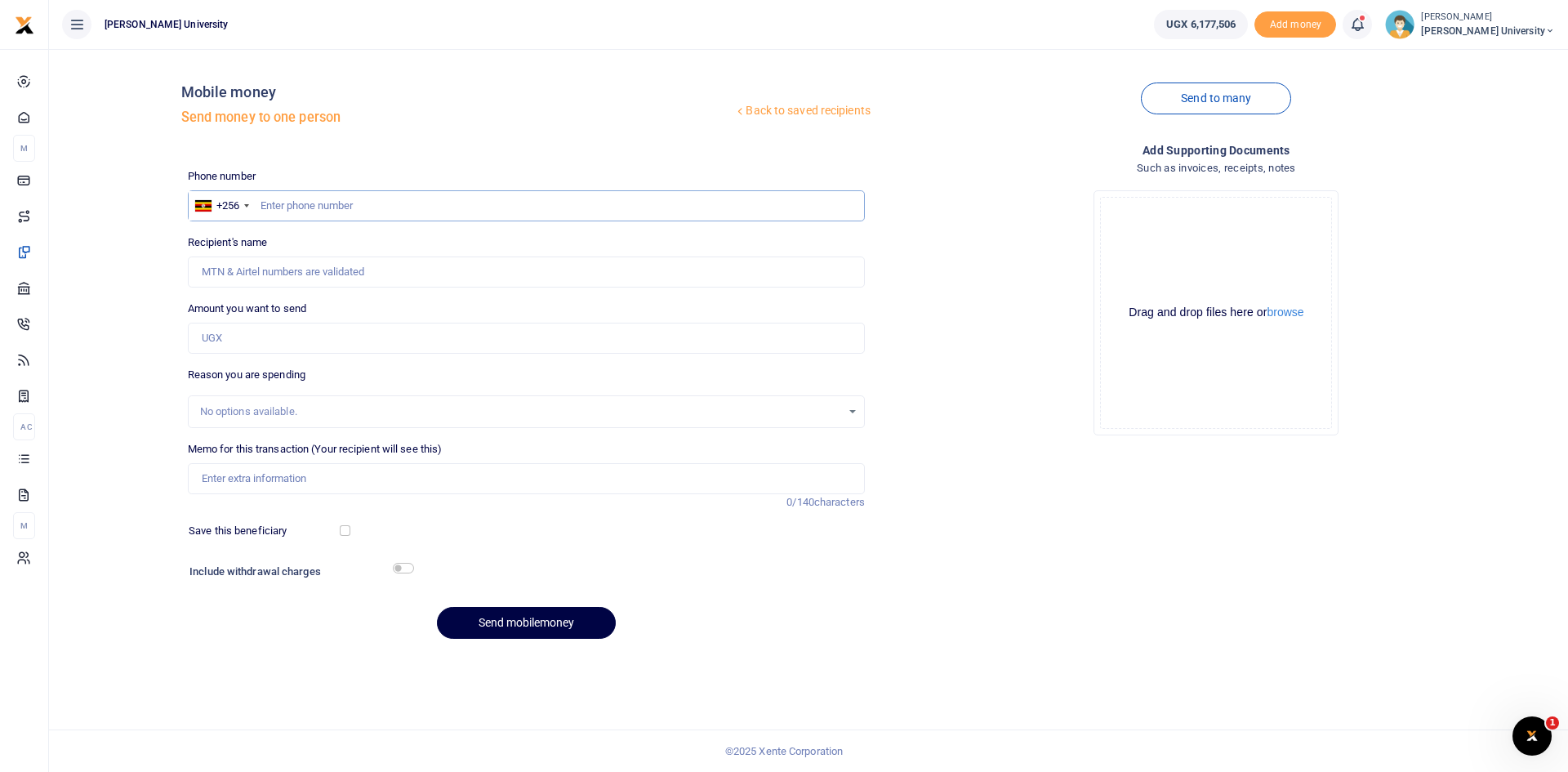
click at [272, 205] on input "text" at bounding box center [526, 206] width 677 height 31
type input "0703525355"
click at [215, 334] on input "Amount you want to send" at bounding box center [526, 337] width 677 height 31
type input "Sempija Faizo"
type input "700,000"
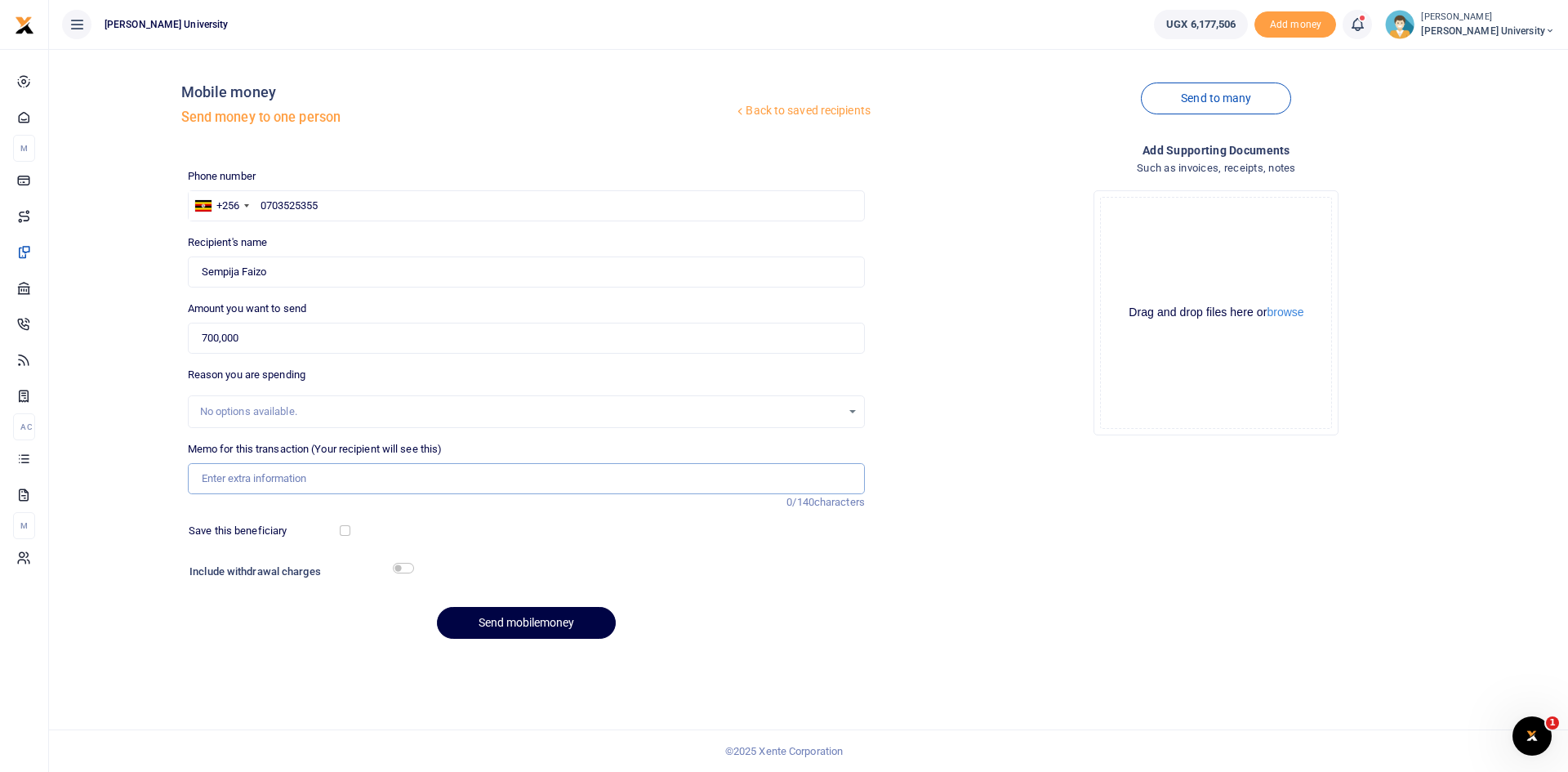
click at [215, 473] on input "Memo for this transaction (Your recipient will see this)" at bounding box center [526, 478] width 677 height 31
click at [353, 207] on input "0703525355" at bounding box center [526, 206] width 677 height 31
type input "07035253"
type input "0703525355"
type input "Sempija Faizo"
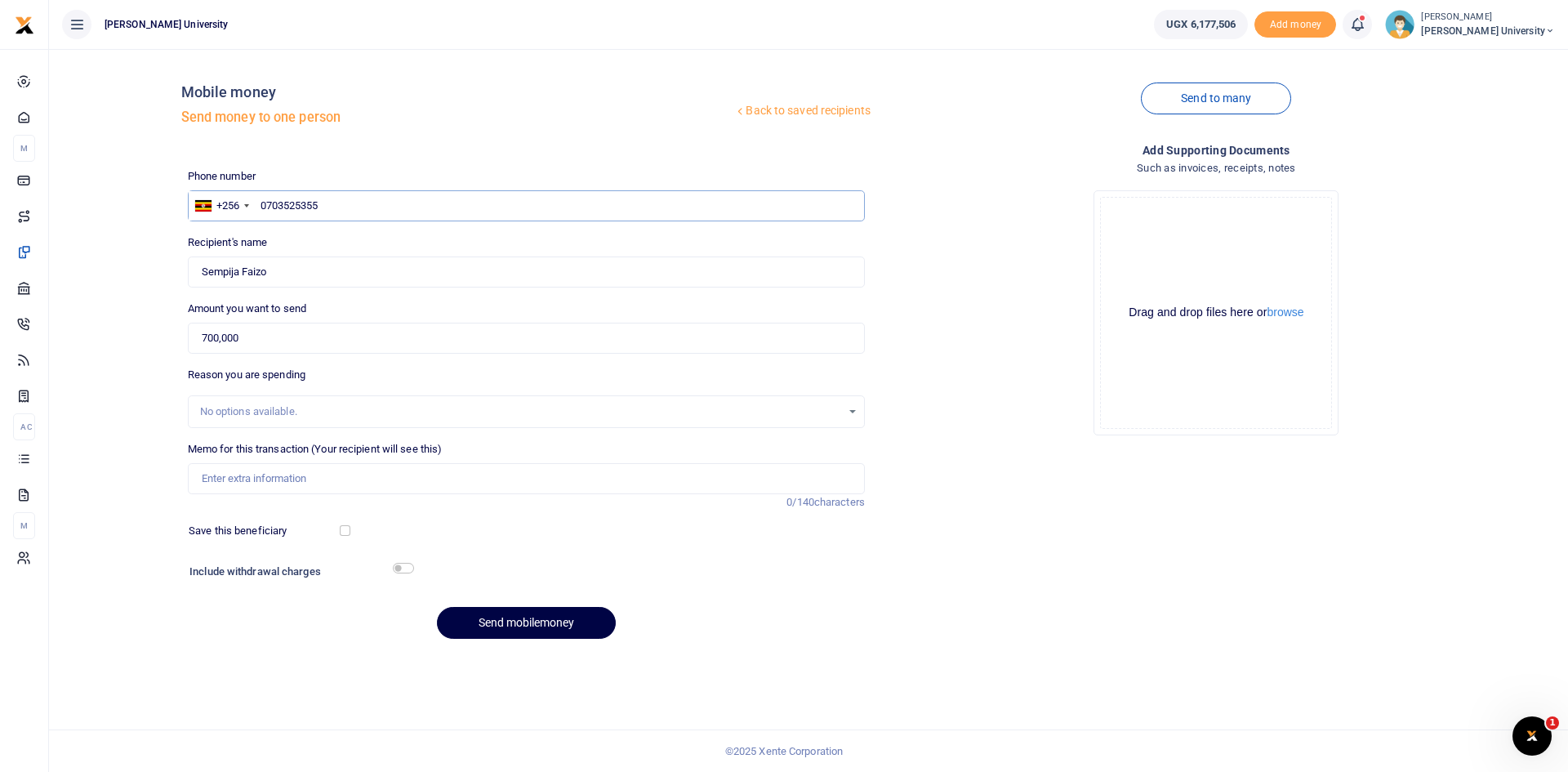
type input "070352535"
type input "0"
type input "0782900002"
type input "[PERSON_NAME]"
type input "0782900002"
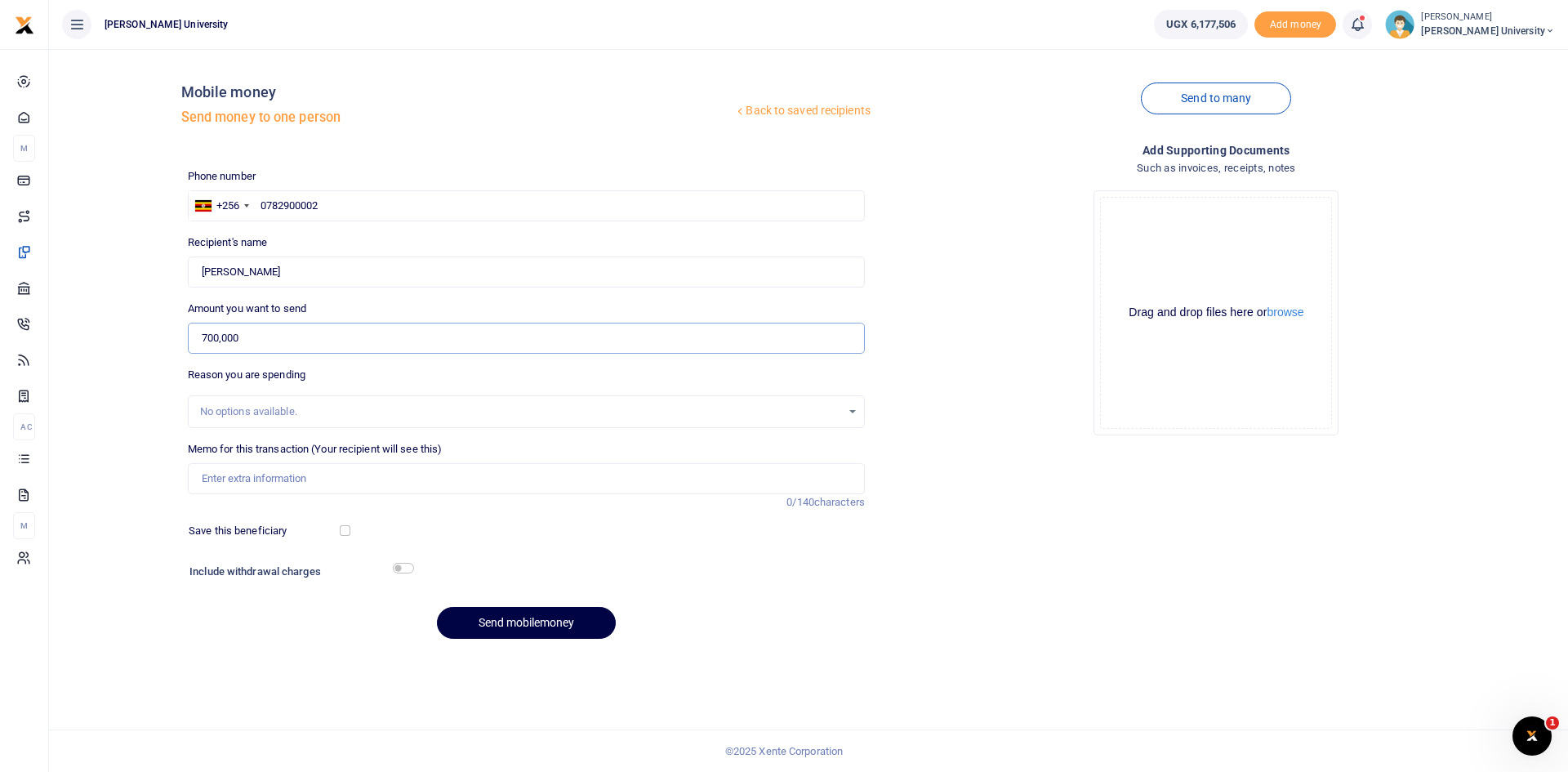
drag, startPoint x: 260, startPoint y: 343, endPoint x: 147, endPoint y: 343, distance: 113.0
click at [147, 343] on div "Back to saved recipients Mobile money Send money to one person Send to many Pho…" at bounding box center [809, 357] width 1506 height 590
type input "120,000"
click at [240, 416] on div "No options available." at bounding box center [521, 412] width 641 height 16
click at [221, 485] on input "Memo for this transaction (Your recipient will see this)" at bounding box center [526, 478] width 677 height 31
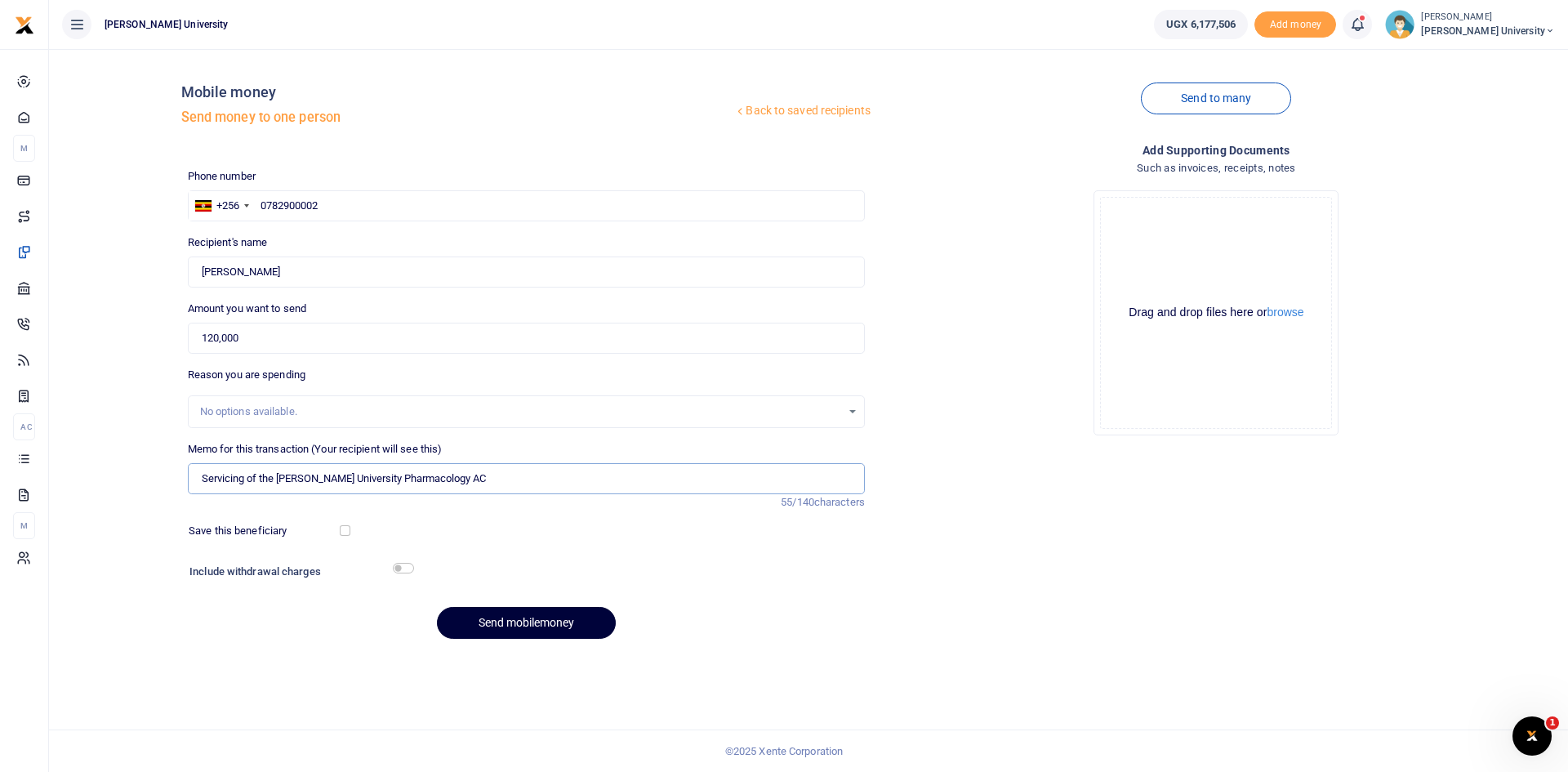
type input "Servicing of the [PERSON_NAME] University Pharmacology AC"
click at [539, 624] on button "Send mobilemoney" at bounding box center [526, 623] width 179 height 32
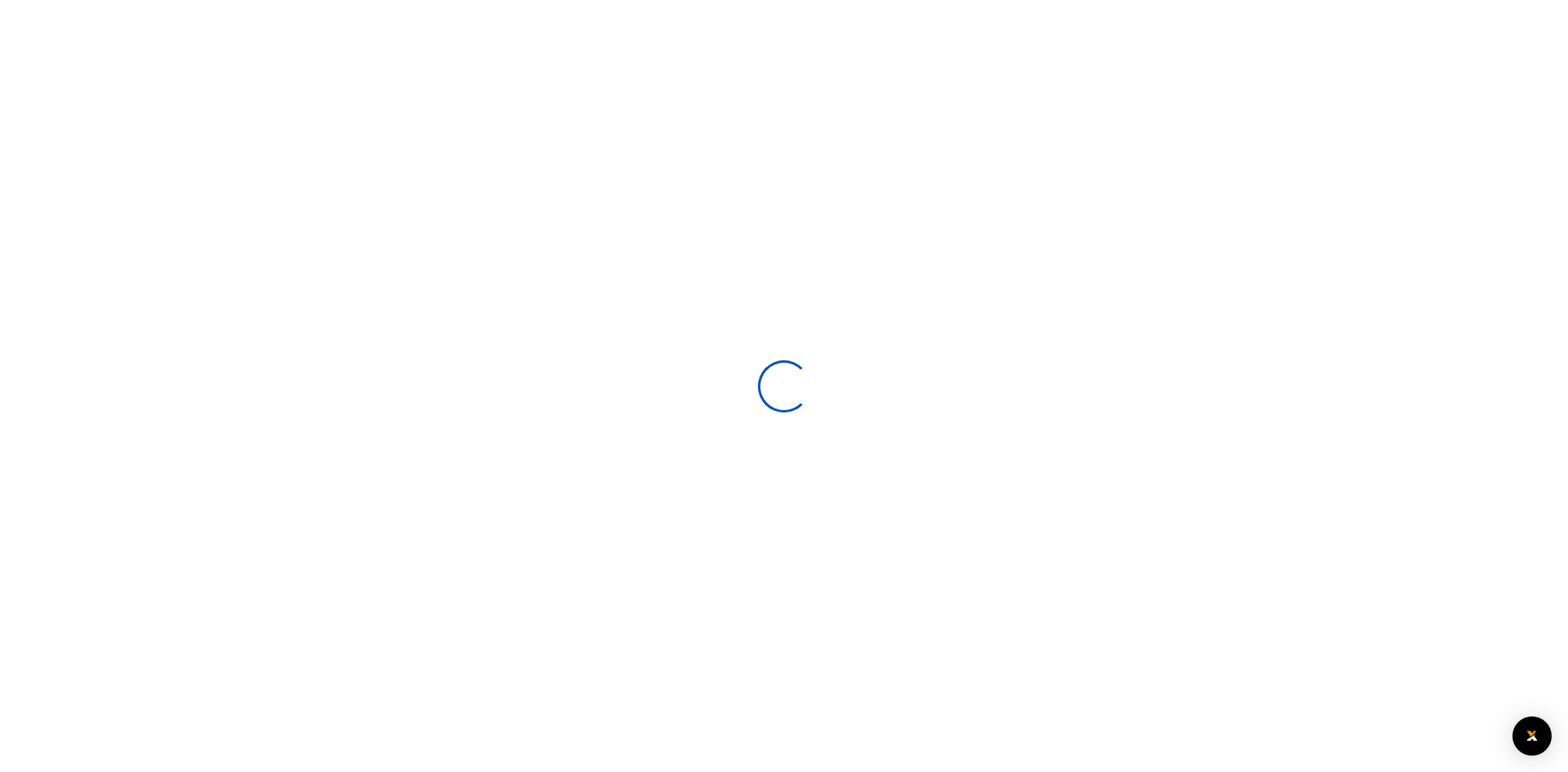
select select
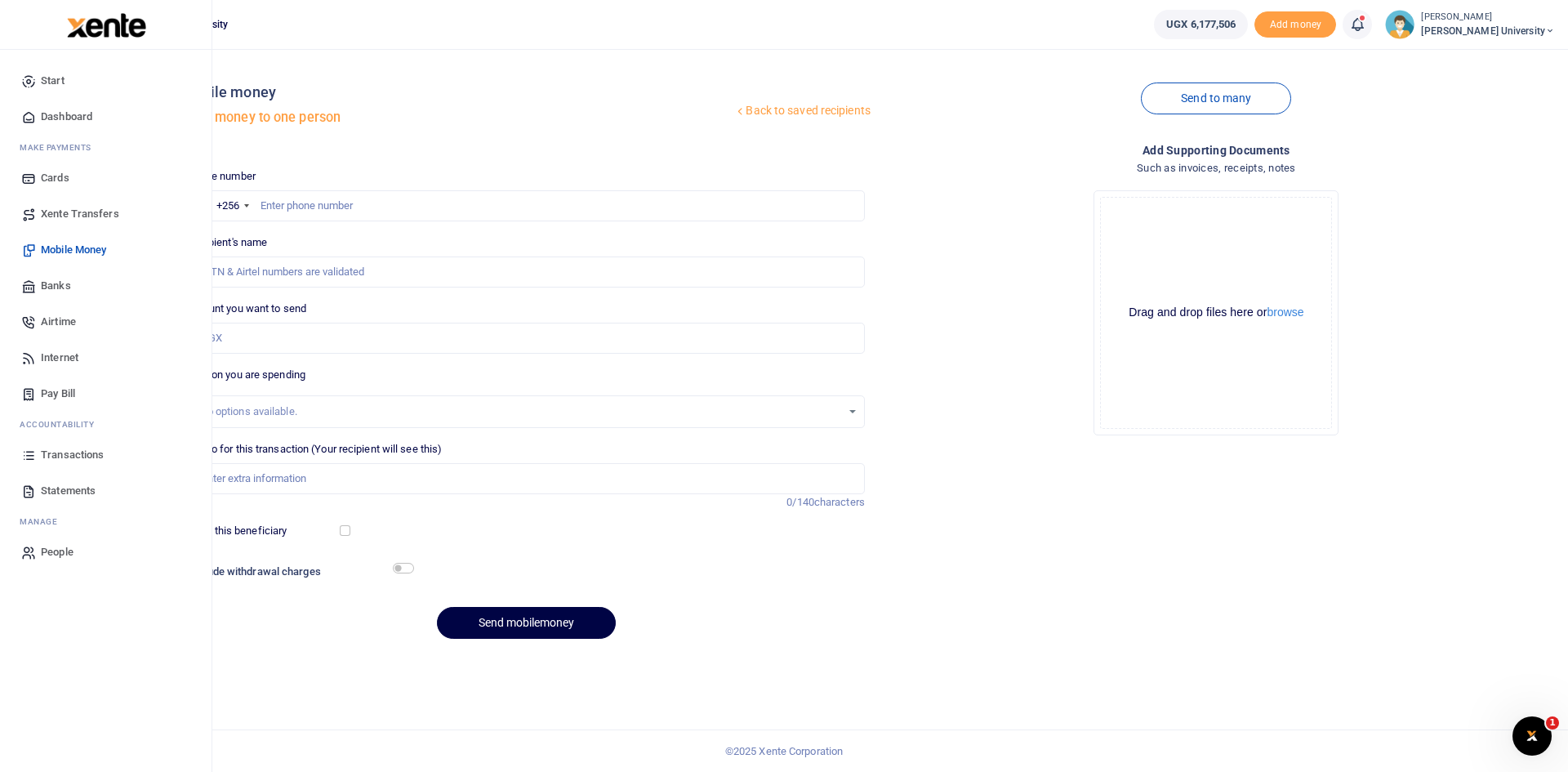
click at [65, 114] on span "Dashboard" at bounding box center [66, 117] width 51 height 16
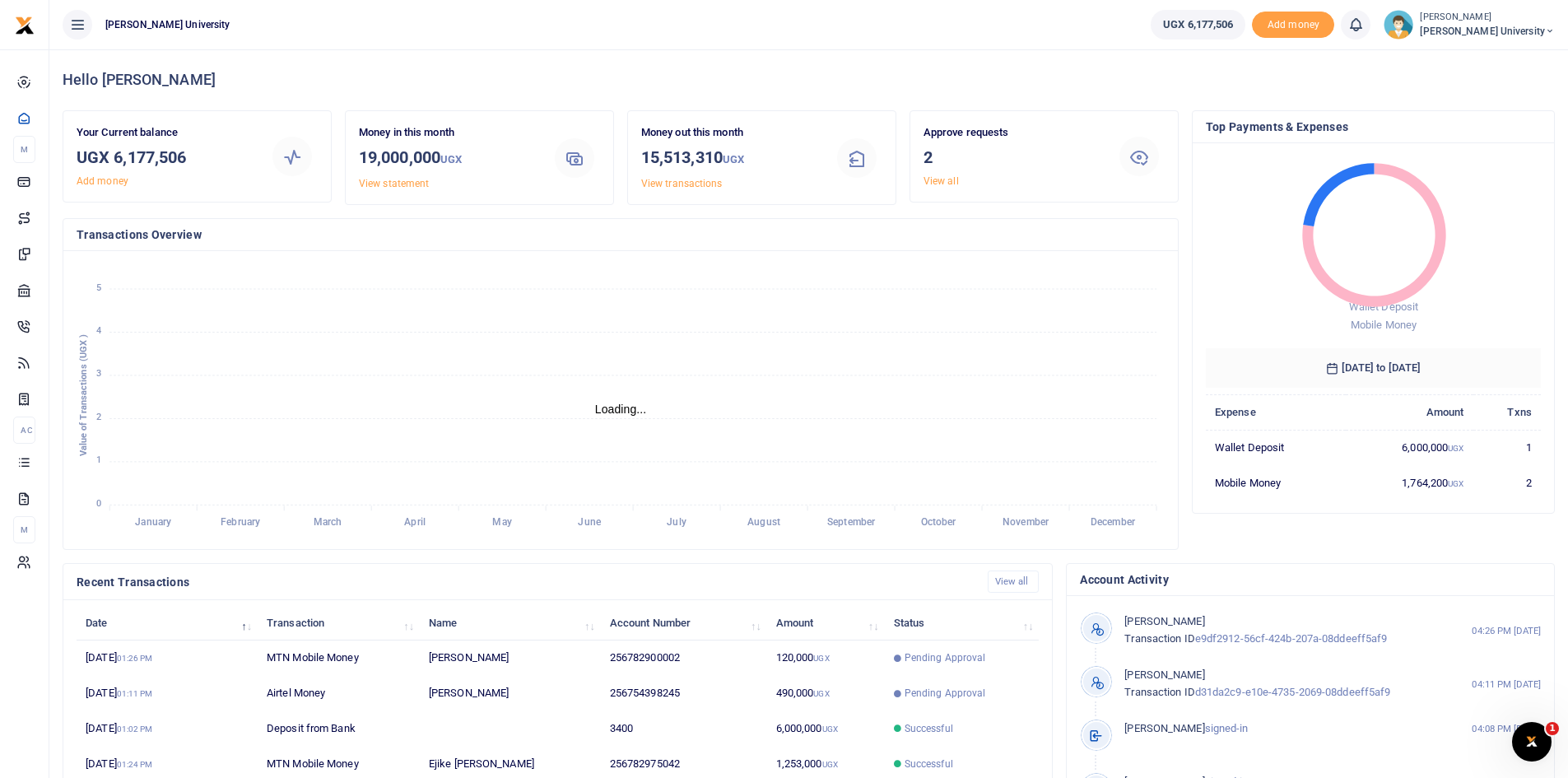
scroll to position [13, 13]
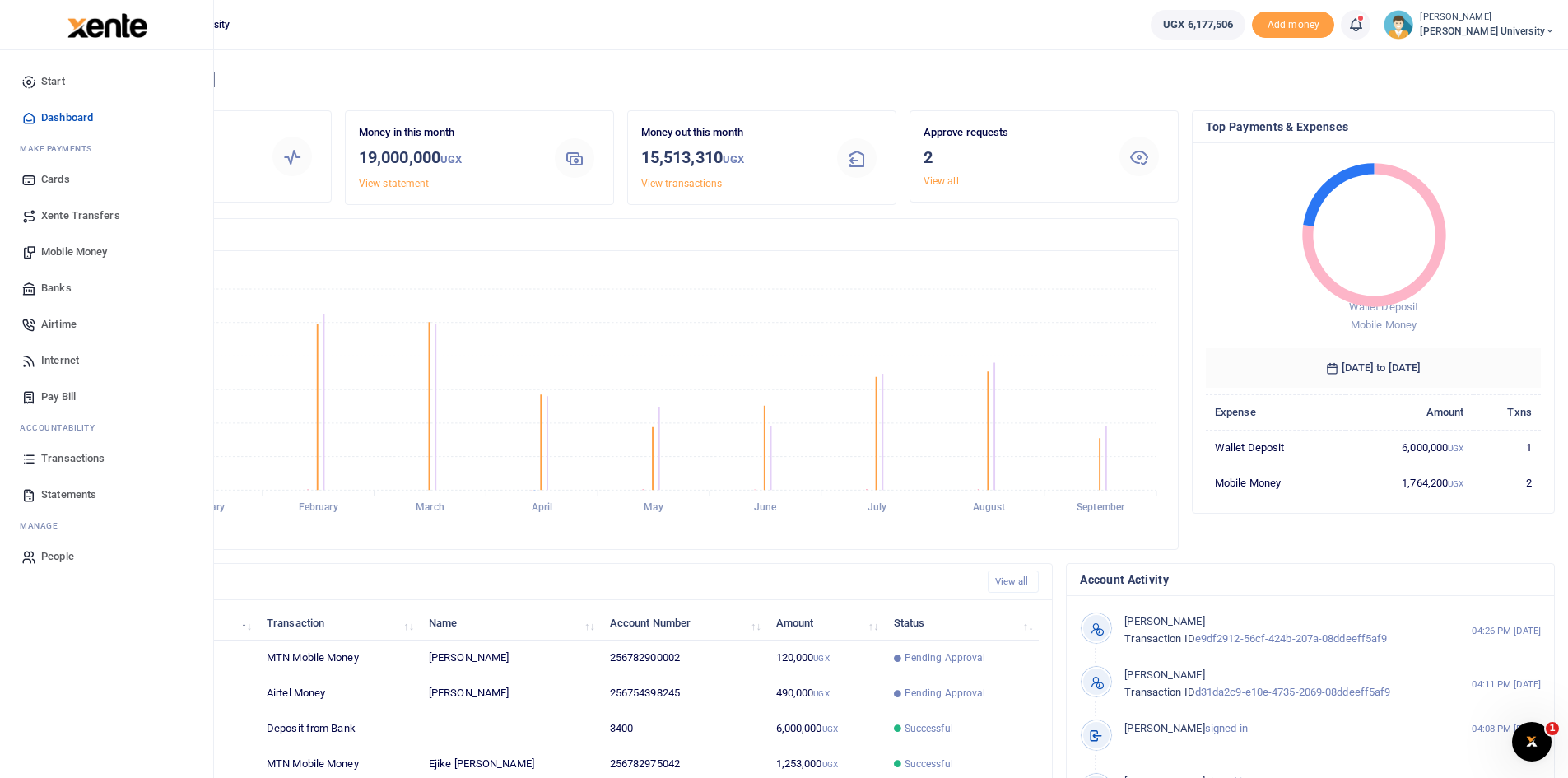
click at [82, 251] on span "Mobile Money" at bounding box center [74, 252] width 66 height 16
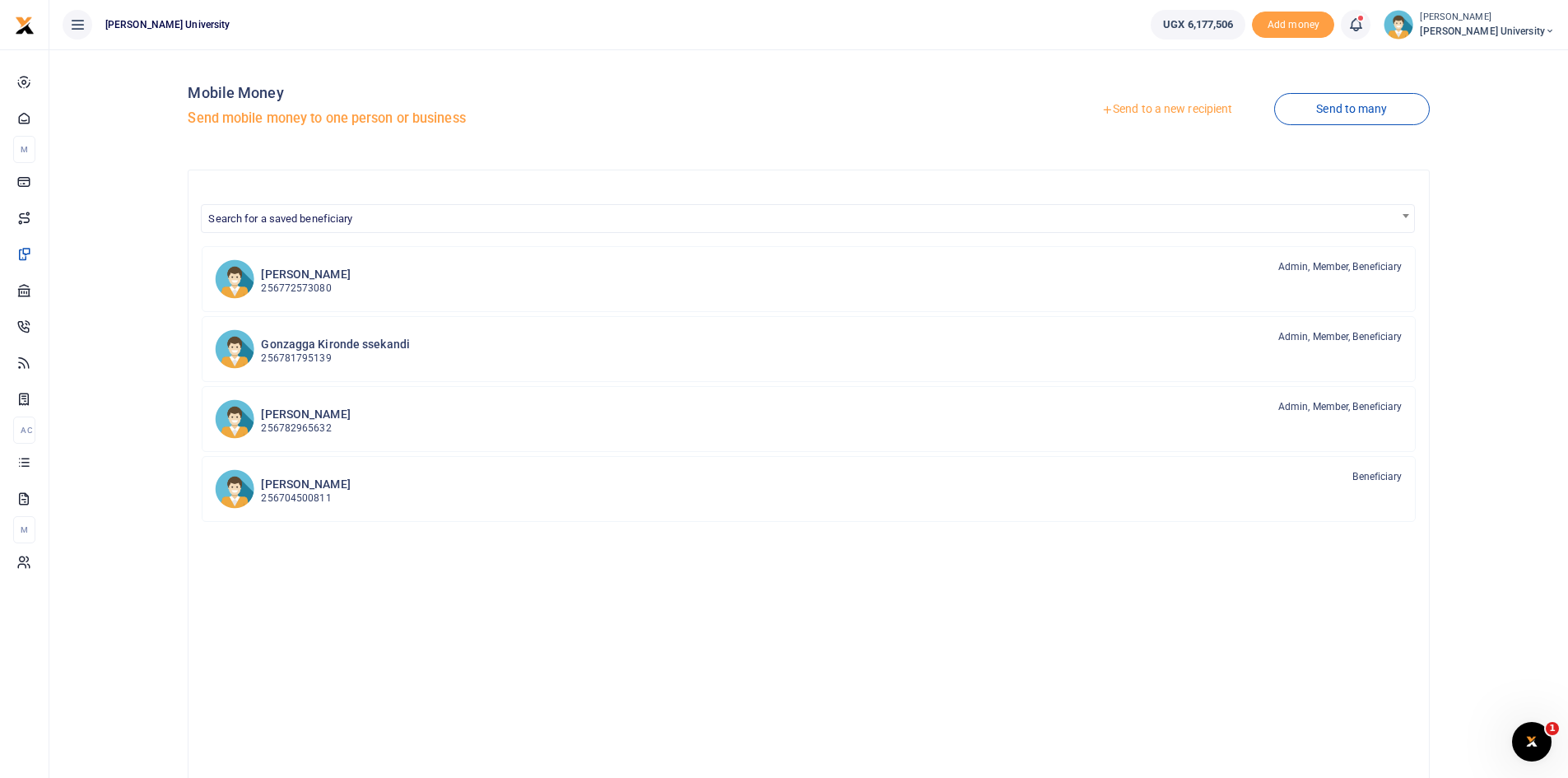
click at [1116, 105] on link "Send to a new recipient" at bounding box center [1166, 109] width 214 height 29
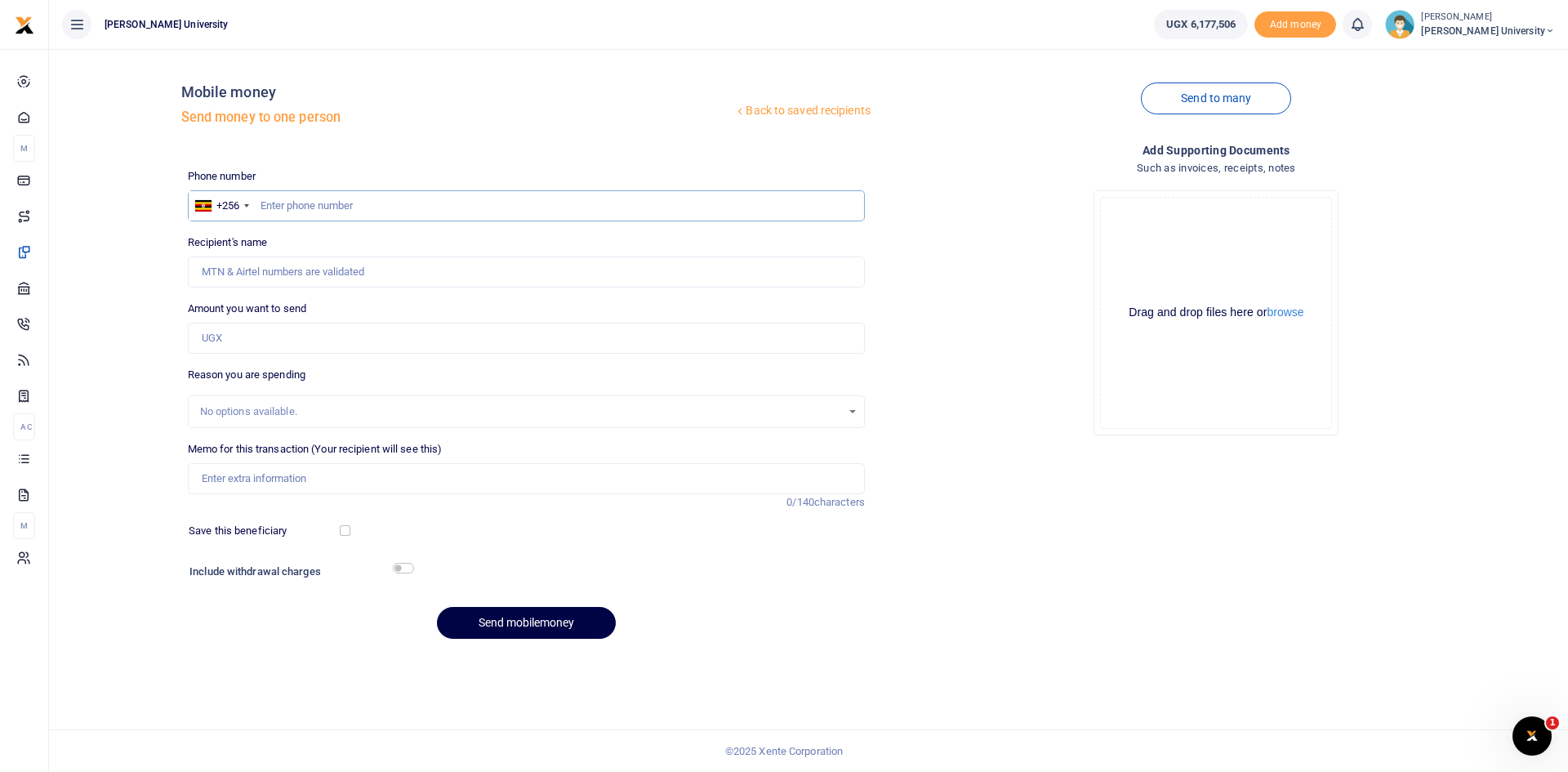
click at [276, 201] on input "text" at bounding box center [526, 206] width 677 height 31
type input "0707956881"
type input "Patience [DEMOGRAPHIC_DATA]"
type input "0707956881"
click at [230, 344] on input "Amount you want to send" at bounding box center [526, 337] width 677 height 31
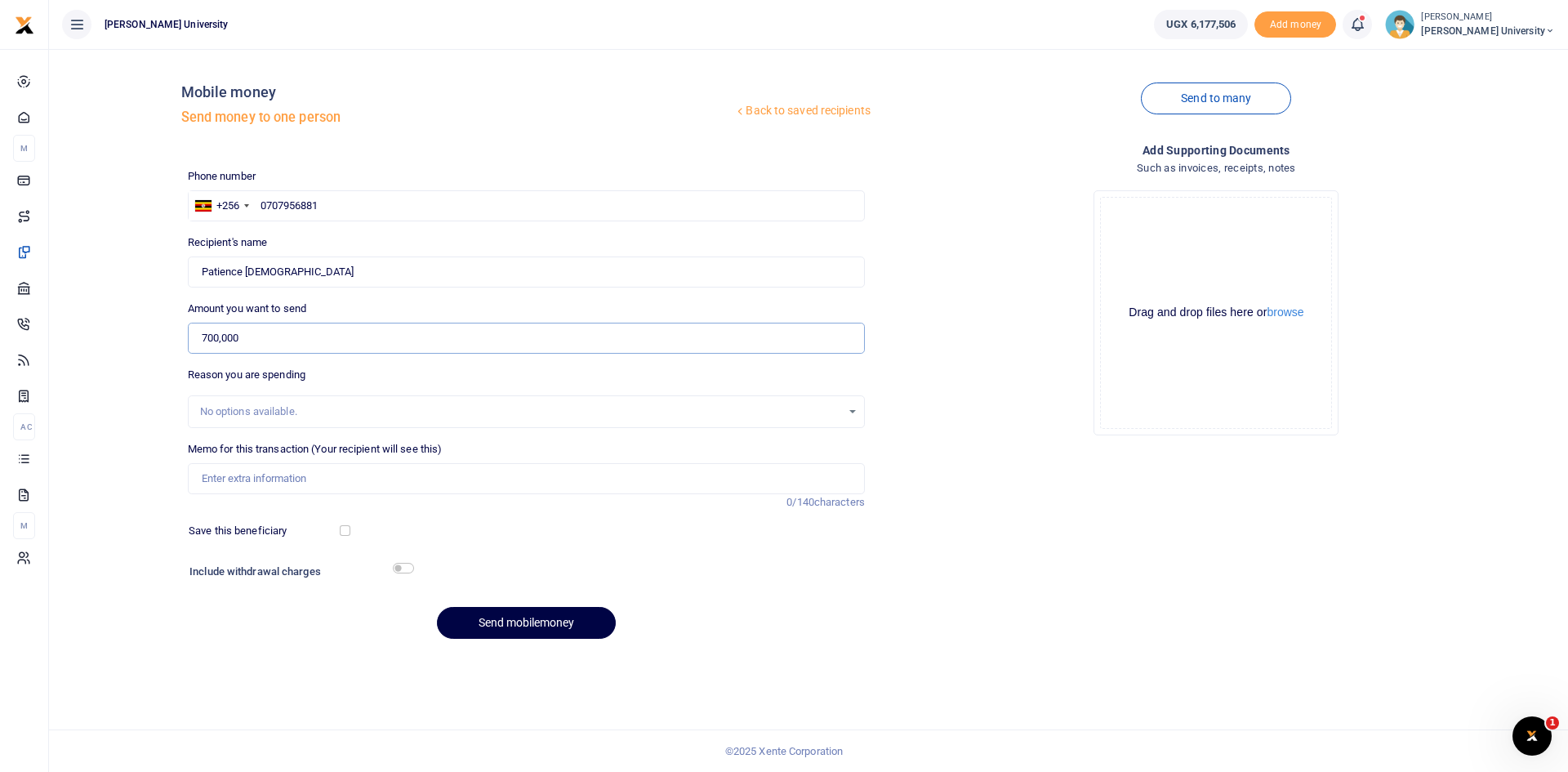
type input "700,000"
click at [237, 467] on input "Memo for this transaction (Your recipient will see this)" at bounding box center [526, 478] width 677 height 31
click at [357, 473] on input "Football Coach facilitation for the King Ceasor University team" at bounding box center [526, 478] width 677 height 31
type input "Football Coach facilitation for the training of the King Ceasor University team"
click at [539, 623] on button "Send mobilemoney" at bounding box center [526, 623] width 179 height 32
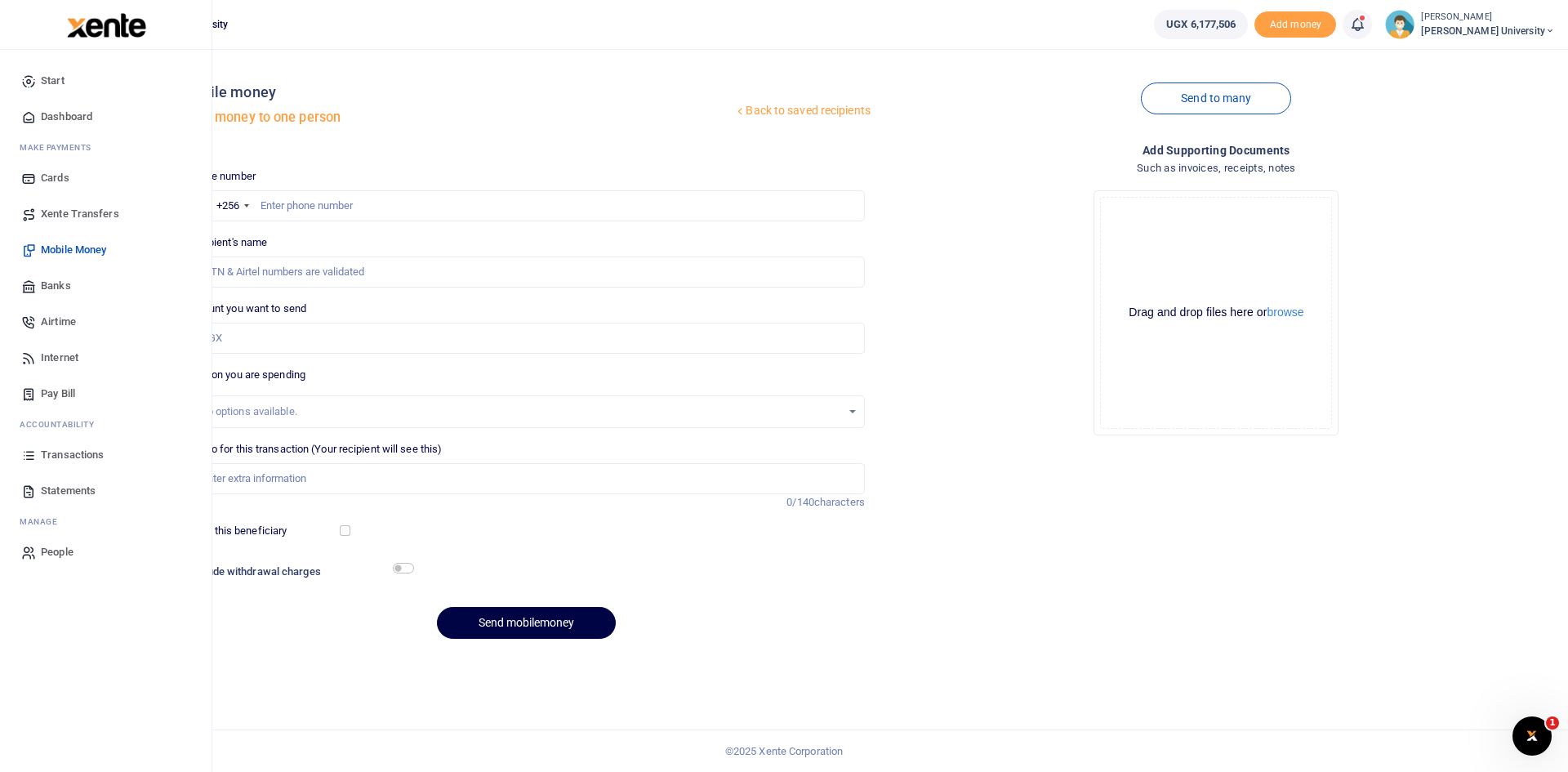
click at [72, 121] on span "Dashboard" at bounding box center [66, 117] width 51 height 16
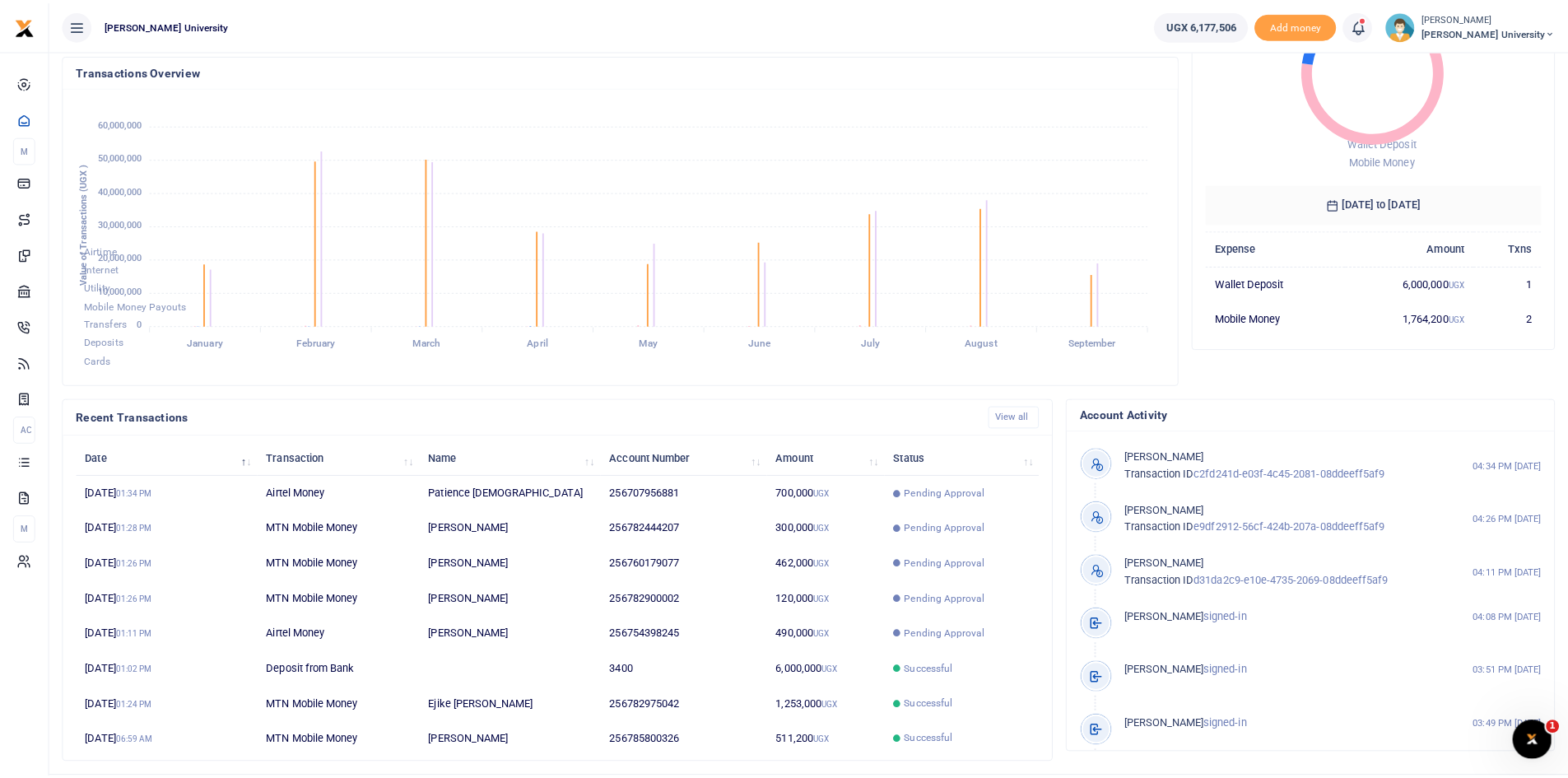
scroll to position [13, 13]
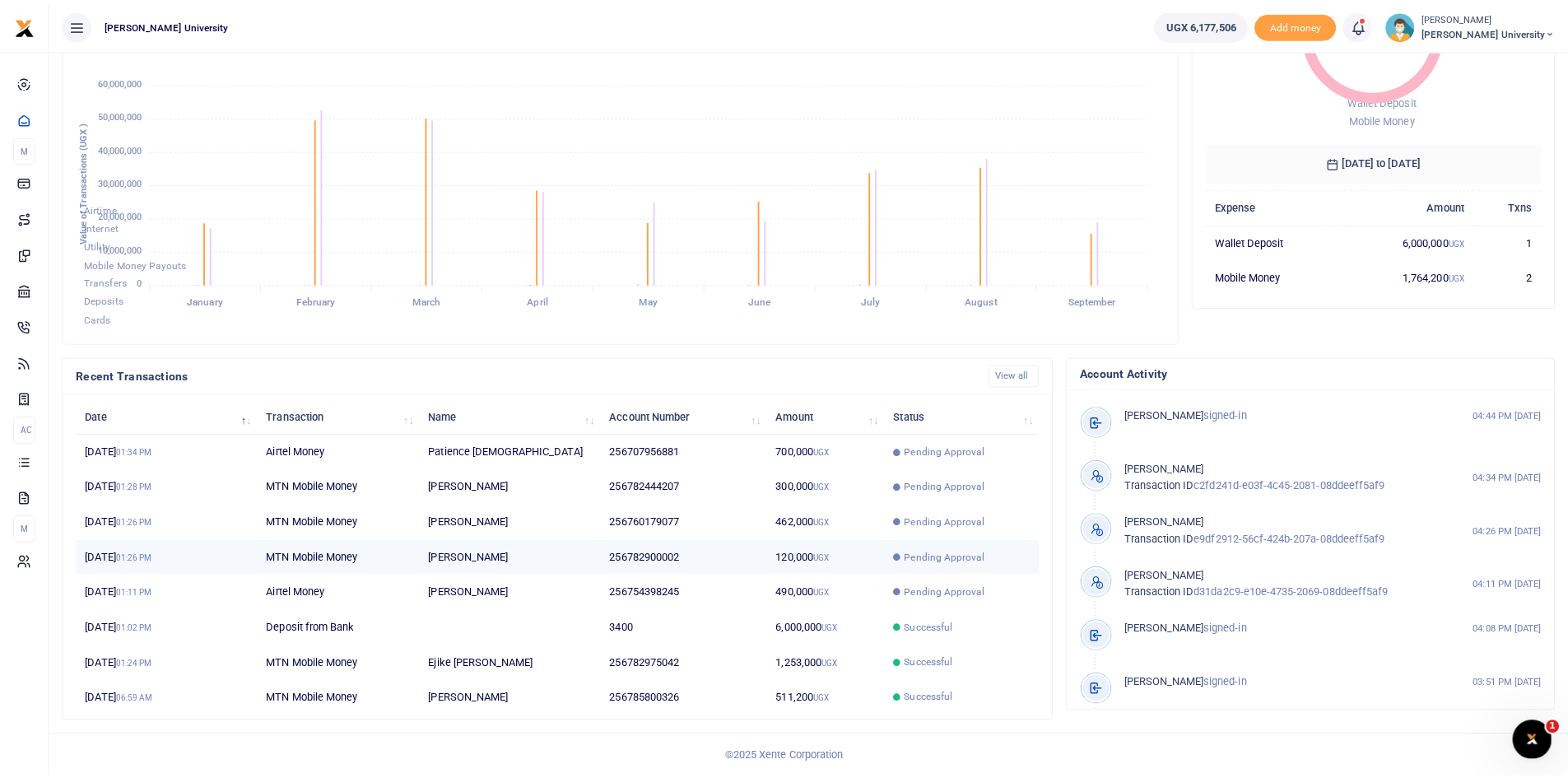
scroll to position [13, 13]
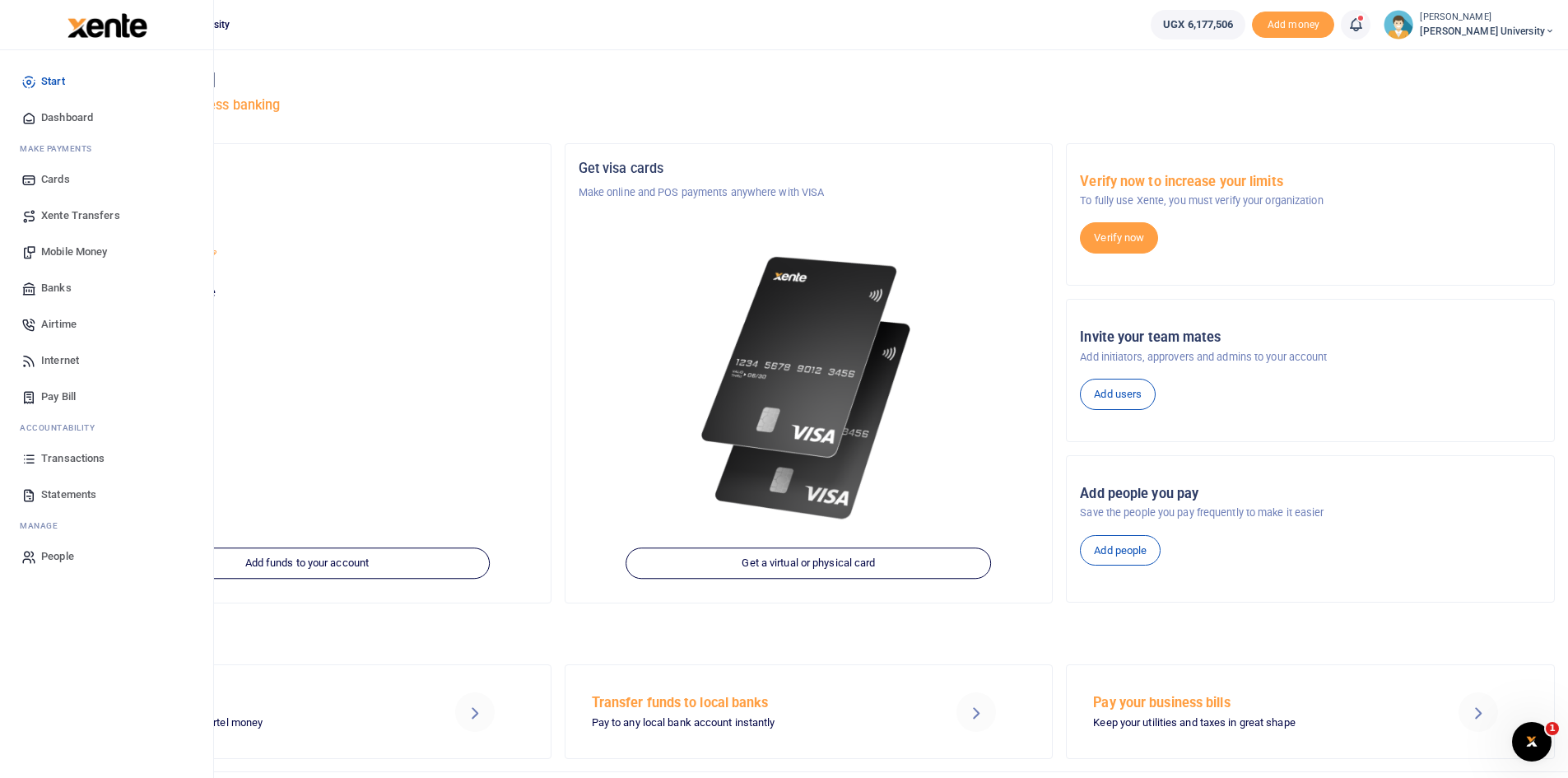
click at [76, 113] on span "Dashboard" at bounding box center [67, 118] width 52 height 16
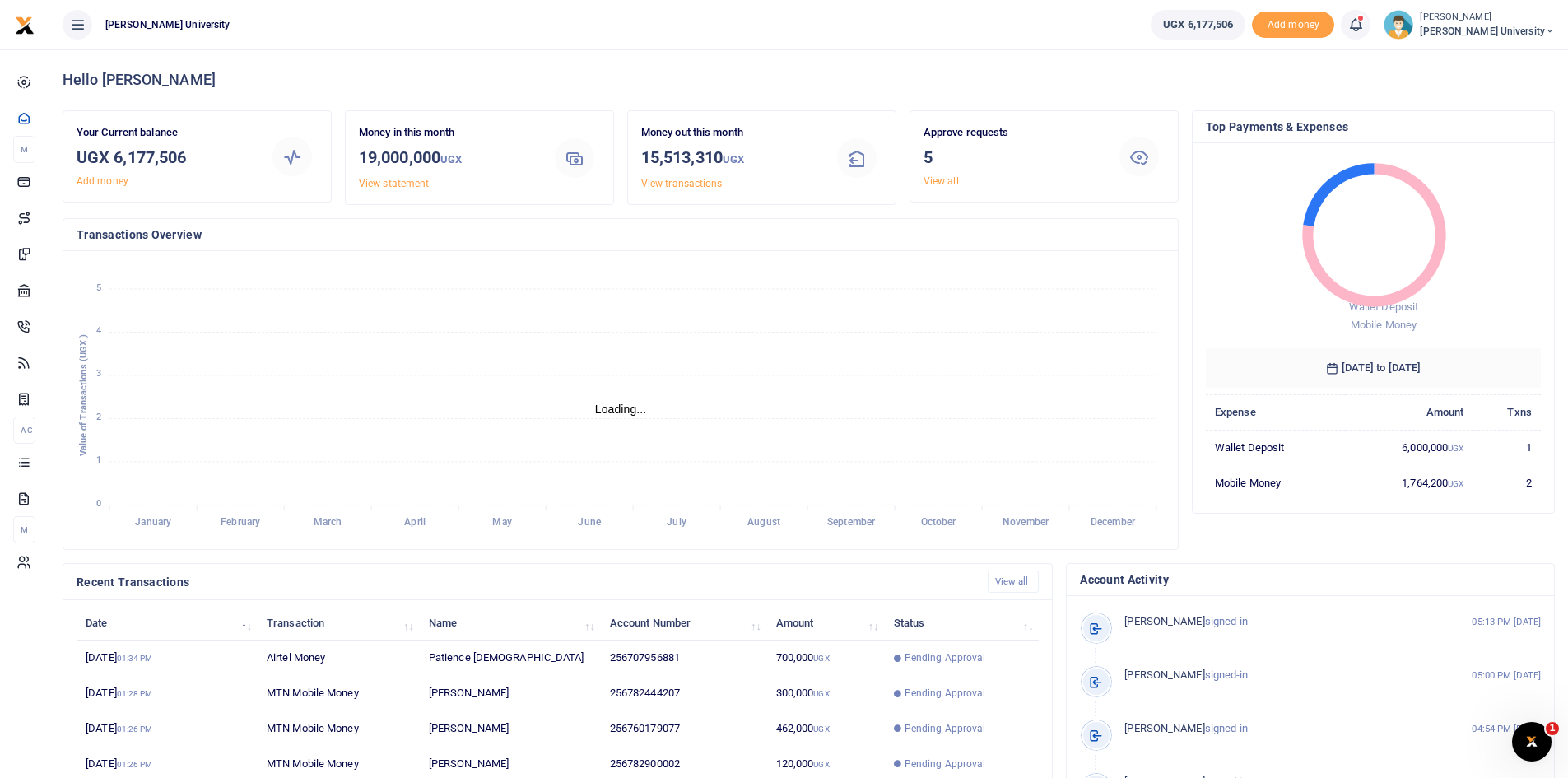
scroll to position [13, 13]
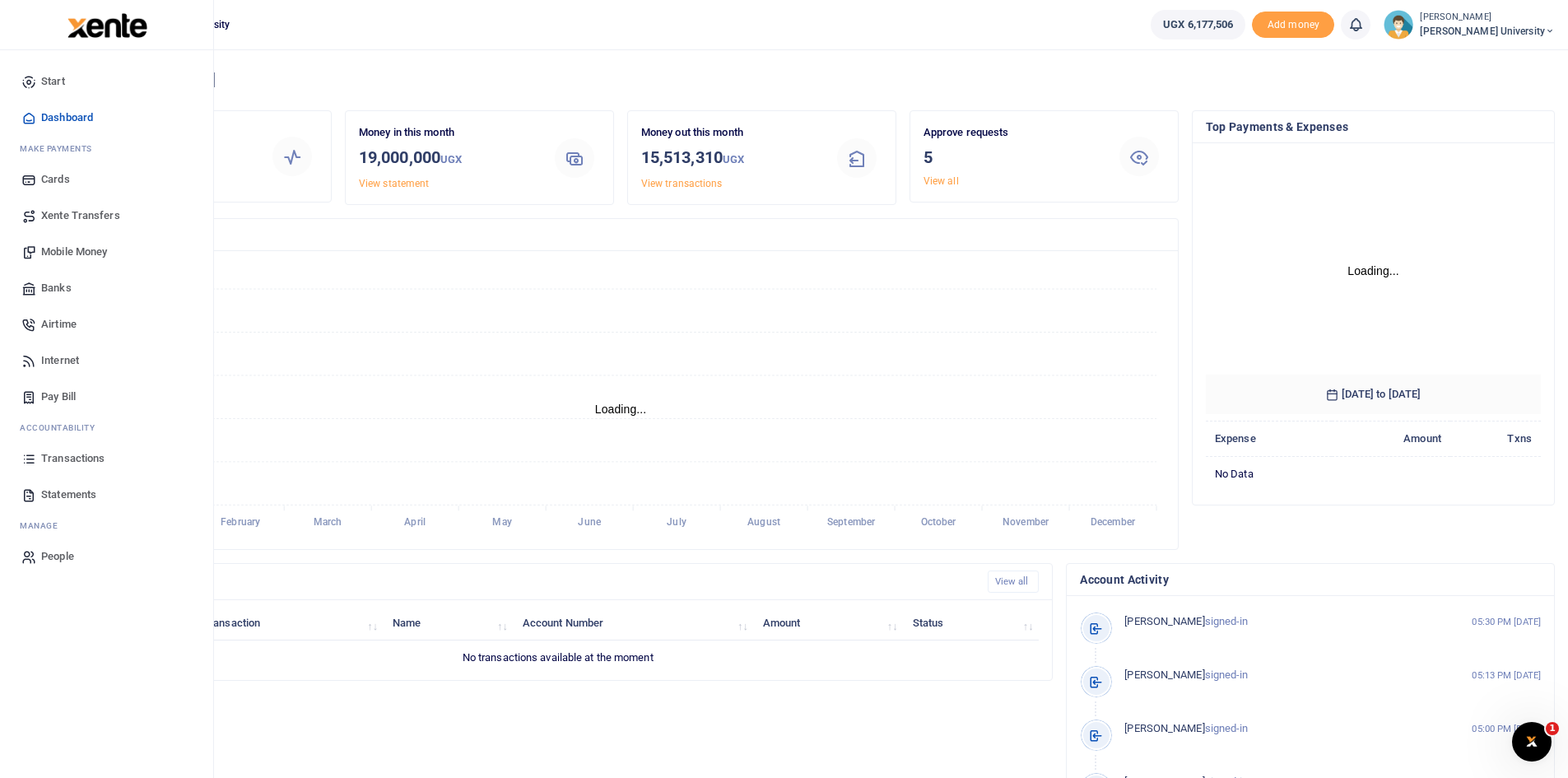
click at [67, 116] on span "Dashboard" at bounding box center [67, 118] width 52 height 16
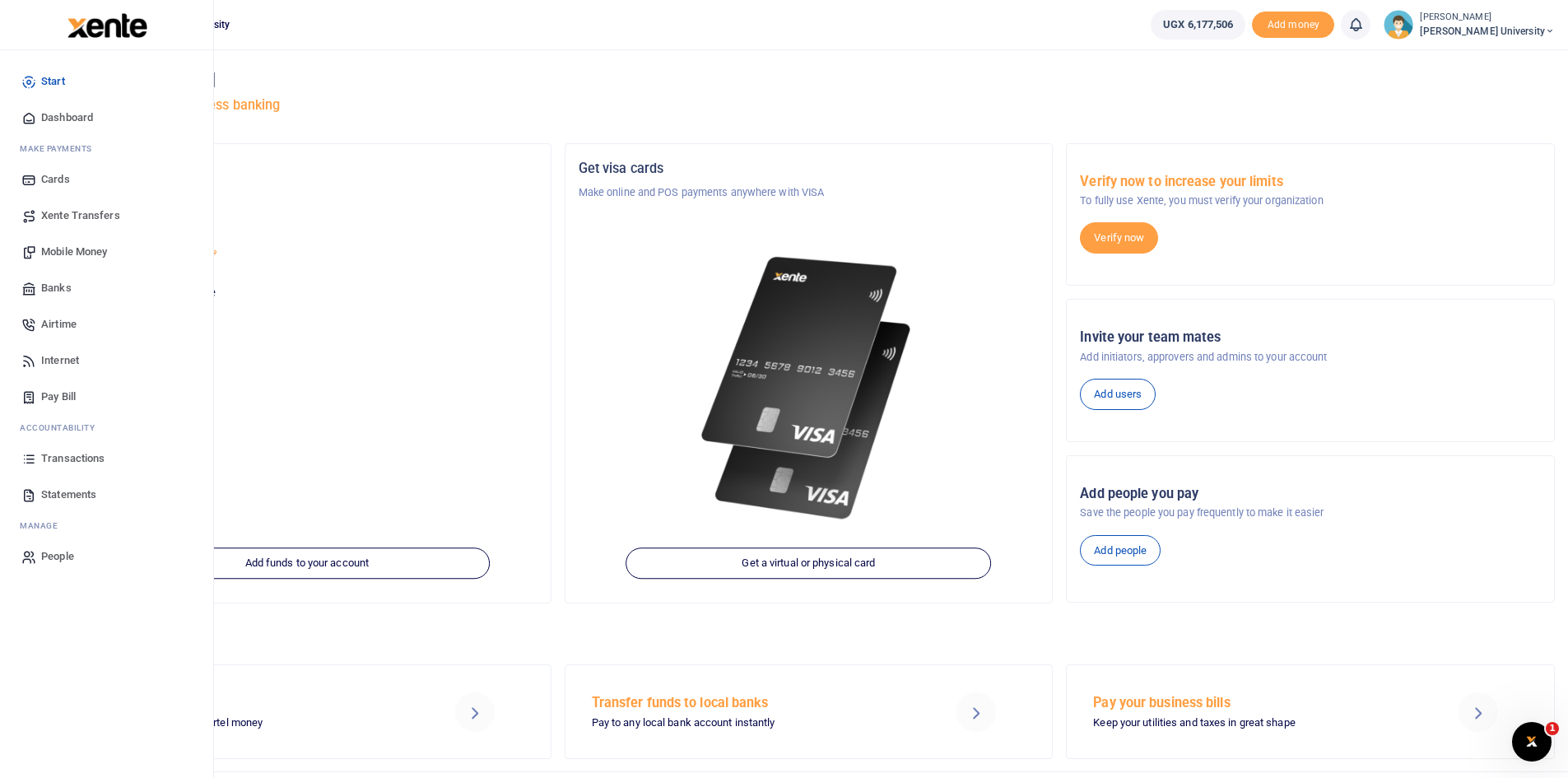
click at [56, 118] on span "Dashboard" at bounding box center [67, 118] width 52 height 16
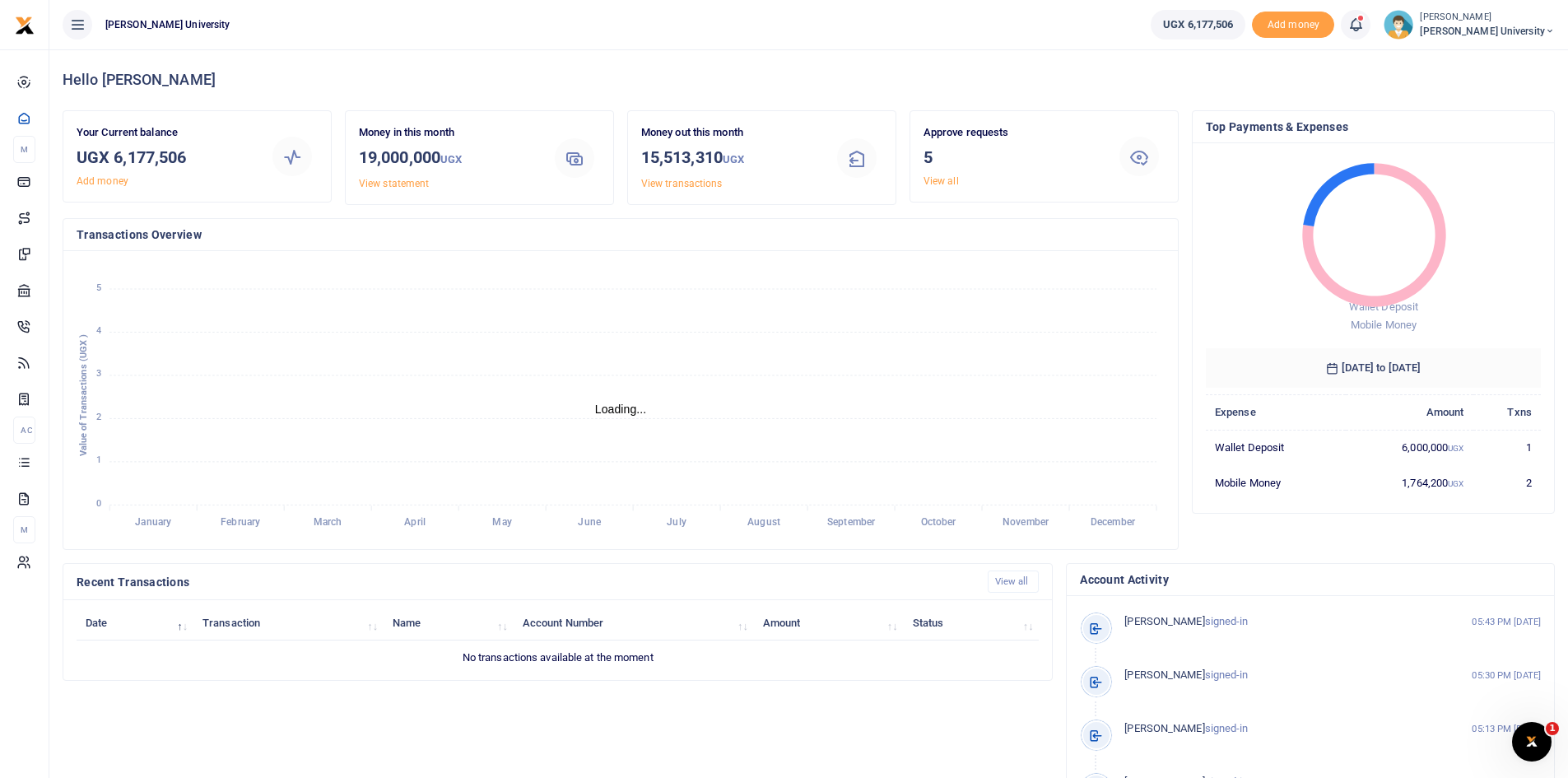
scroll to position [13, 13]
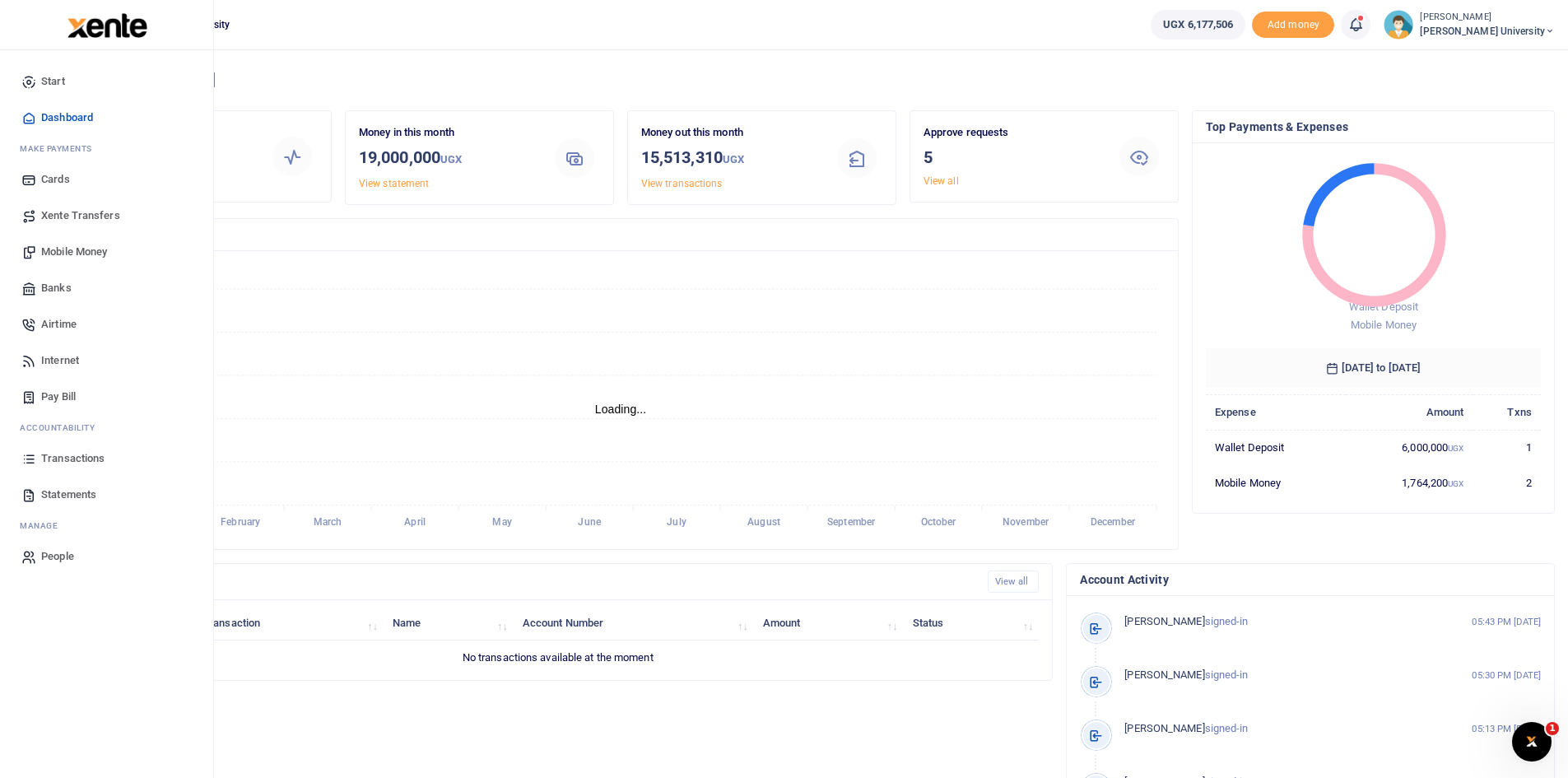
click at [70, 112] on span "Dashboard" at bounding box center [67, 118] width 52 height 16
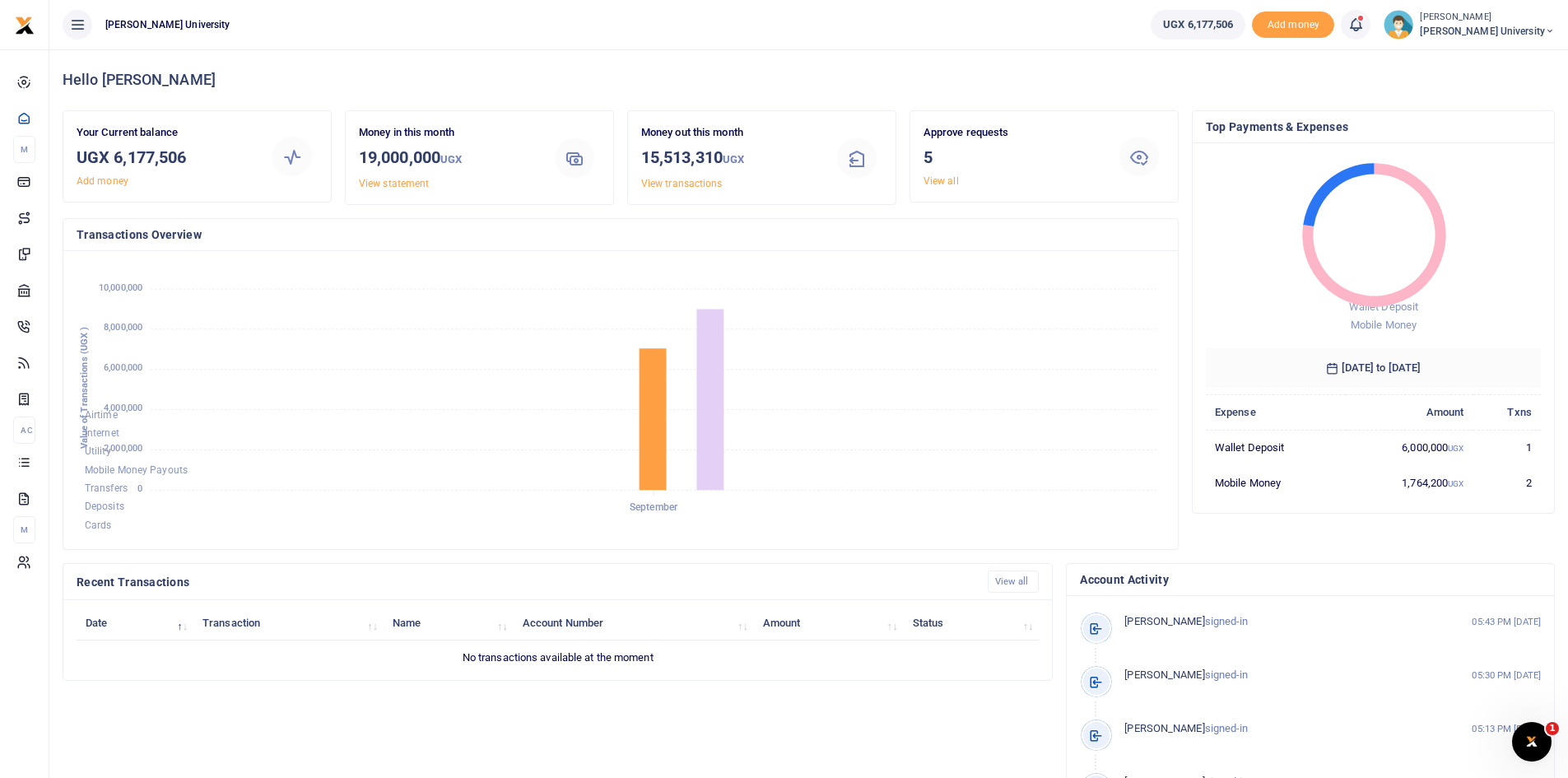
click at [952, 173] on div "Approve requests 5 View all" at bounding box center [1012, 157] width 191 height 64
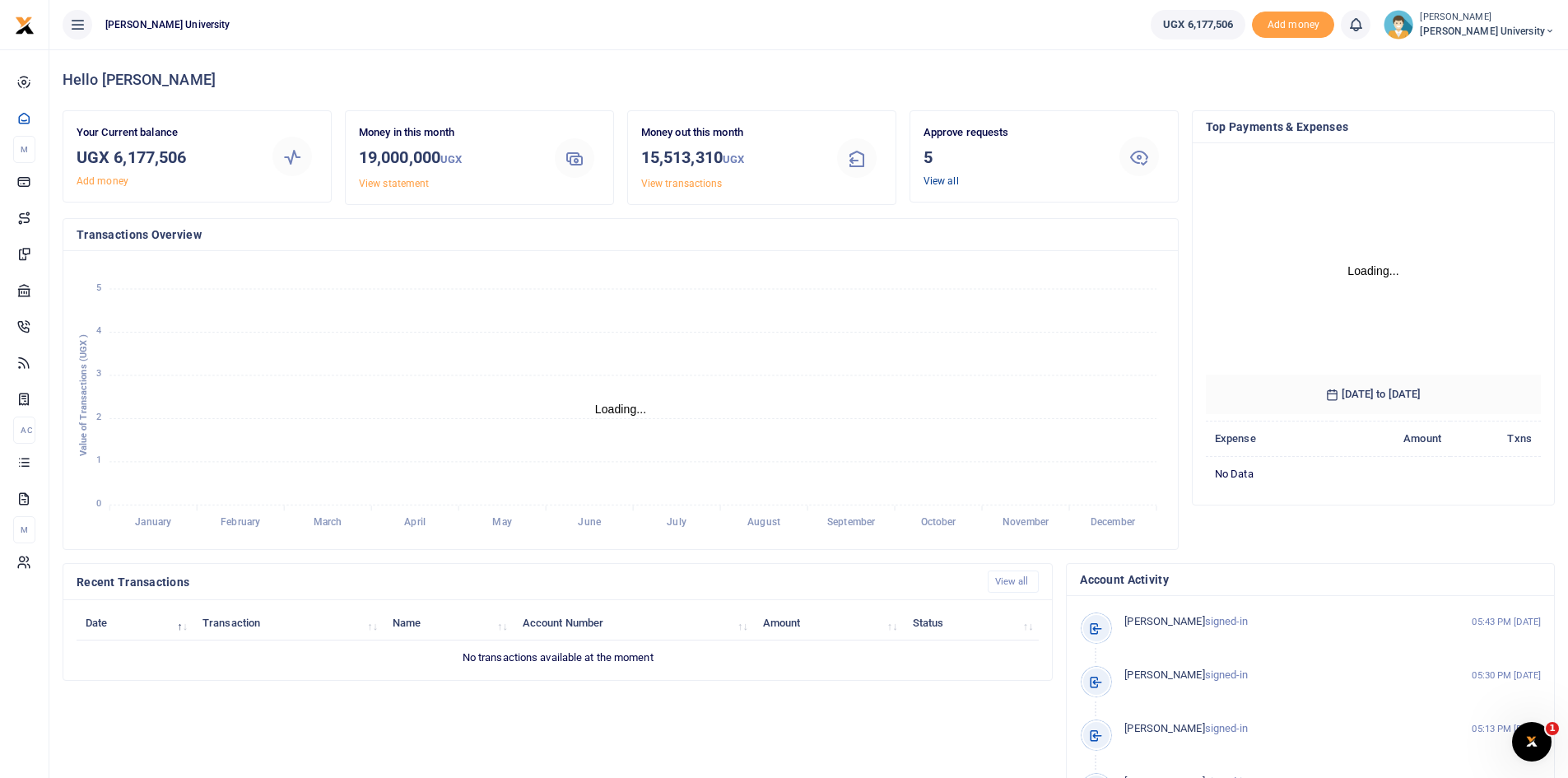
click at [943, 182] on link "View all" at bounding box center [942, 181] width 36 height 12
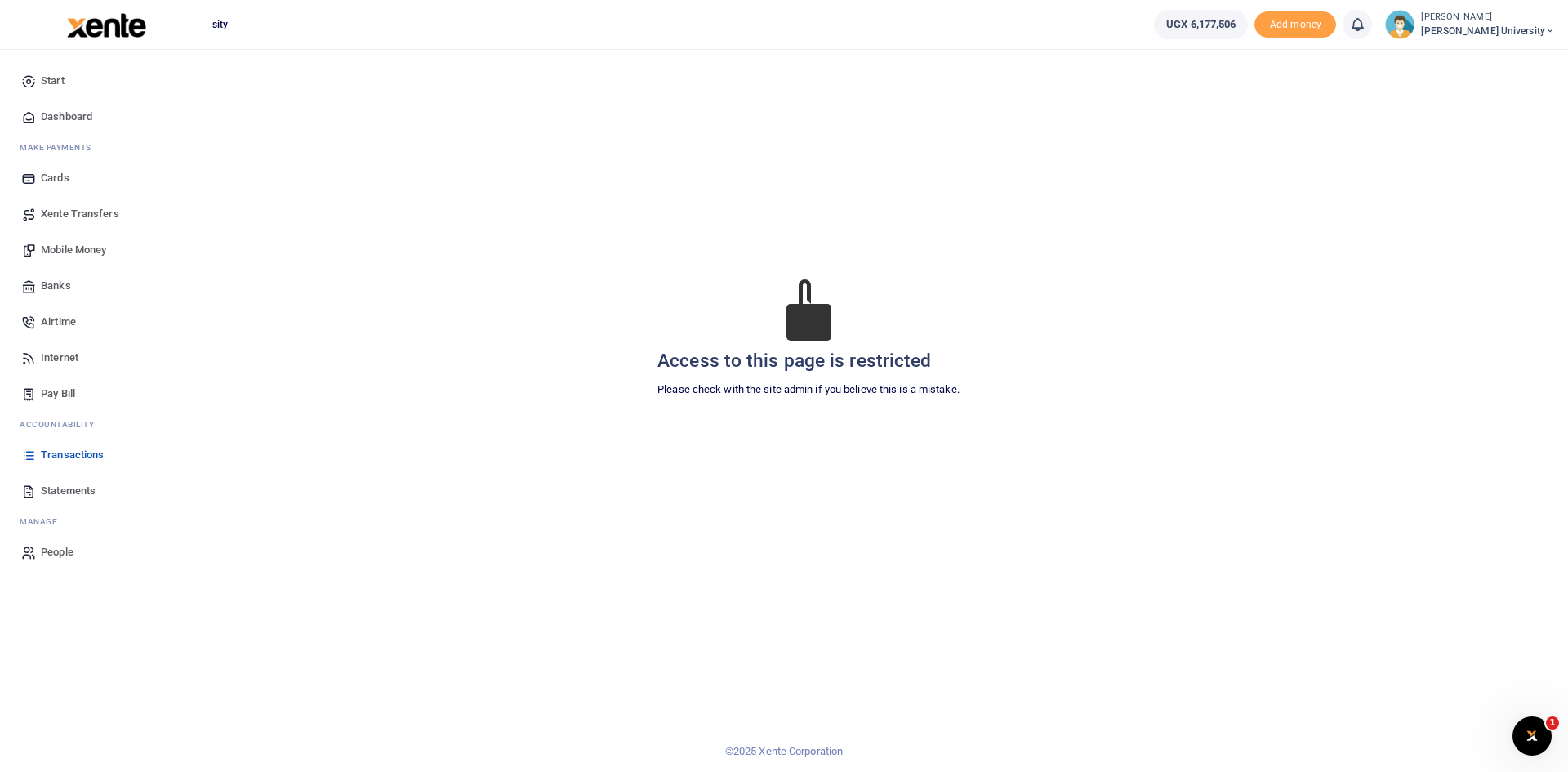
click at [77, 122] on span "Dashboard" at bounding box center [66, 117] width 51 height 16
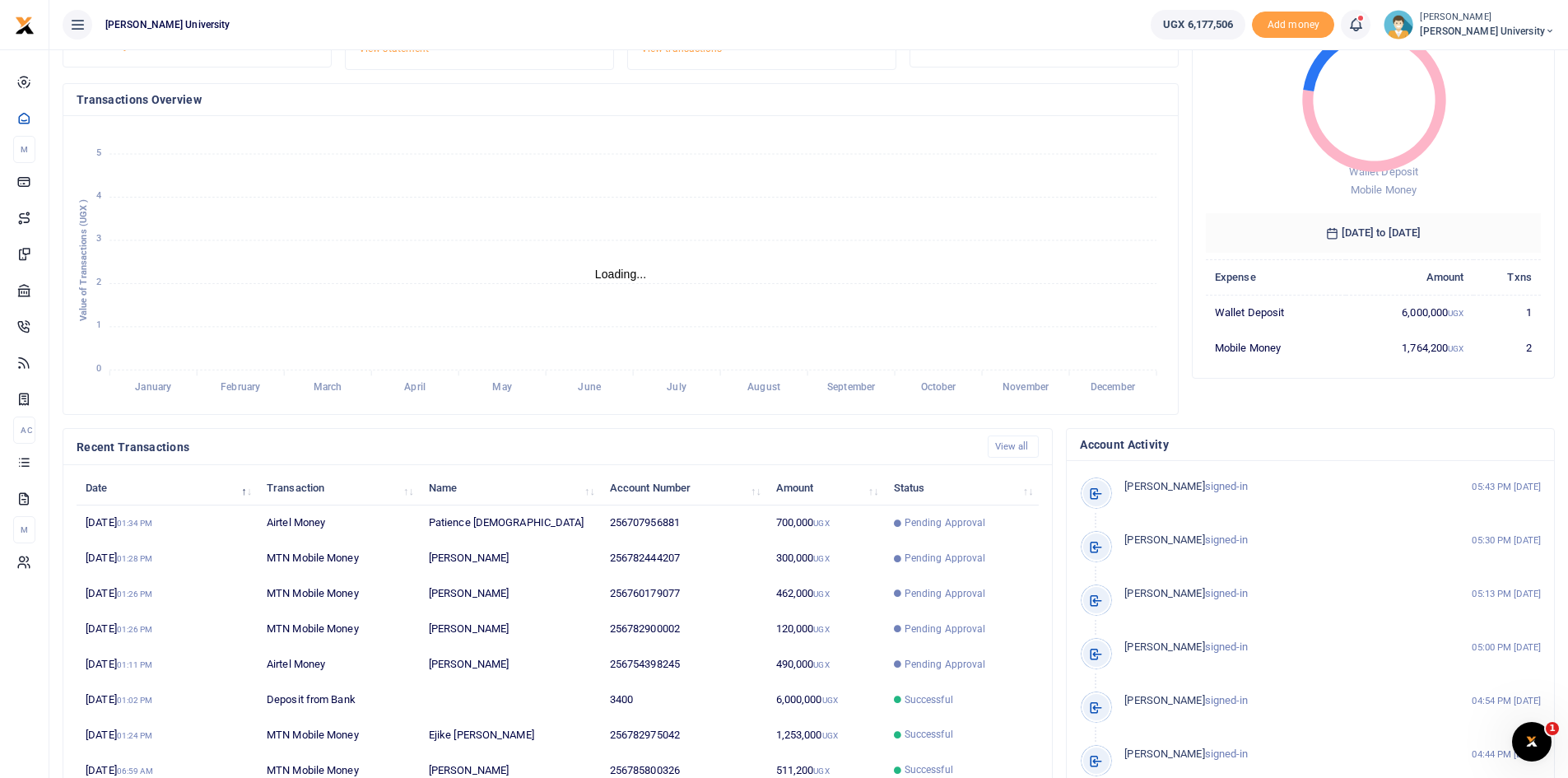
scroll to position [206, 0]
